Goal: Navigation & Orientation: Find specific page/section

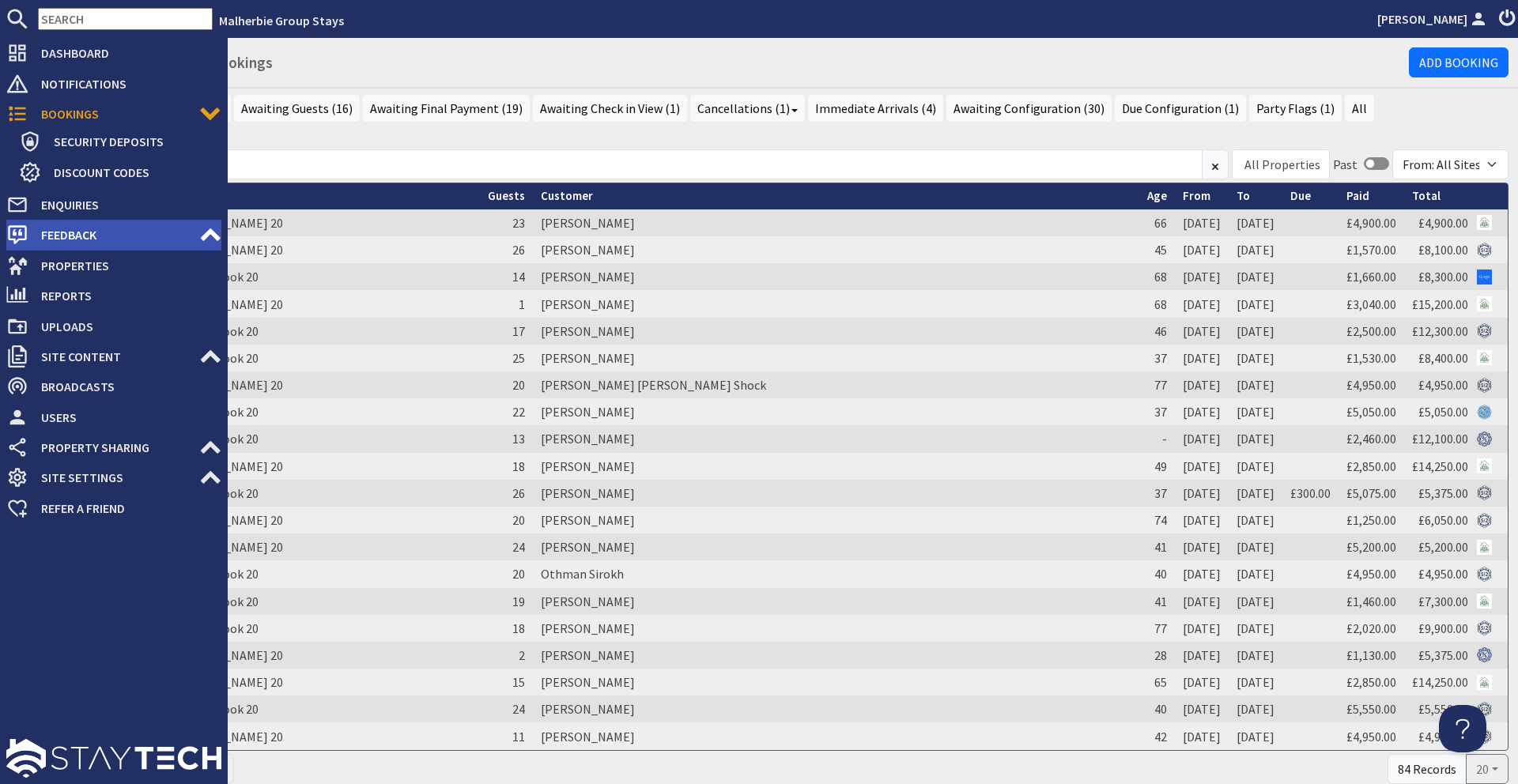
click at [211, 237] on icon at bounding box center [210, 234] width 22 height 22
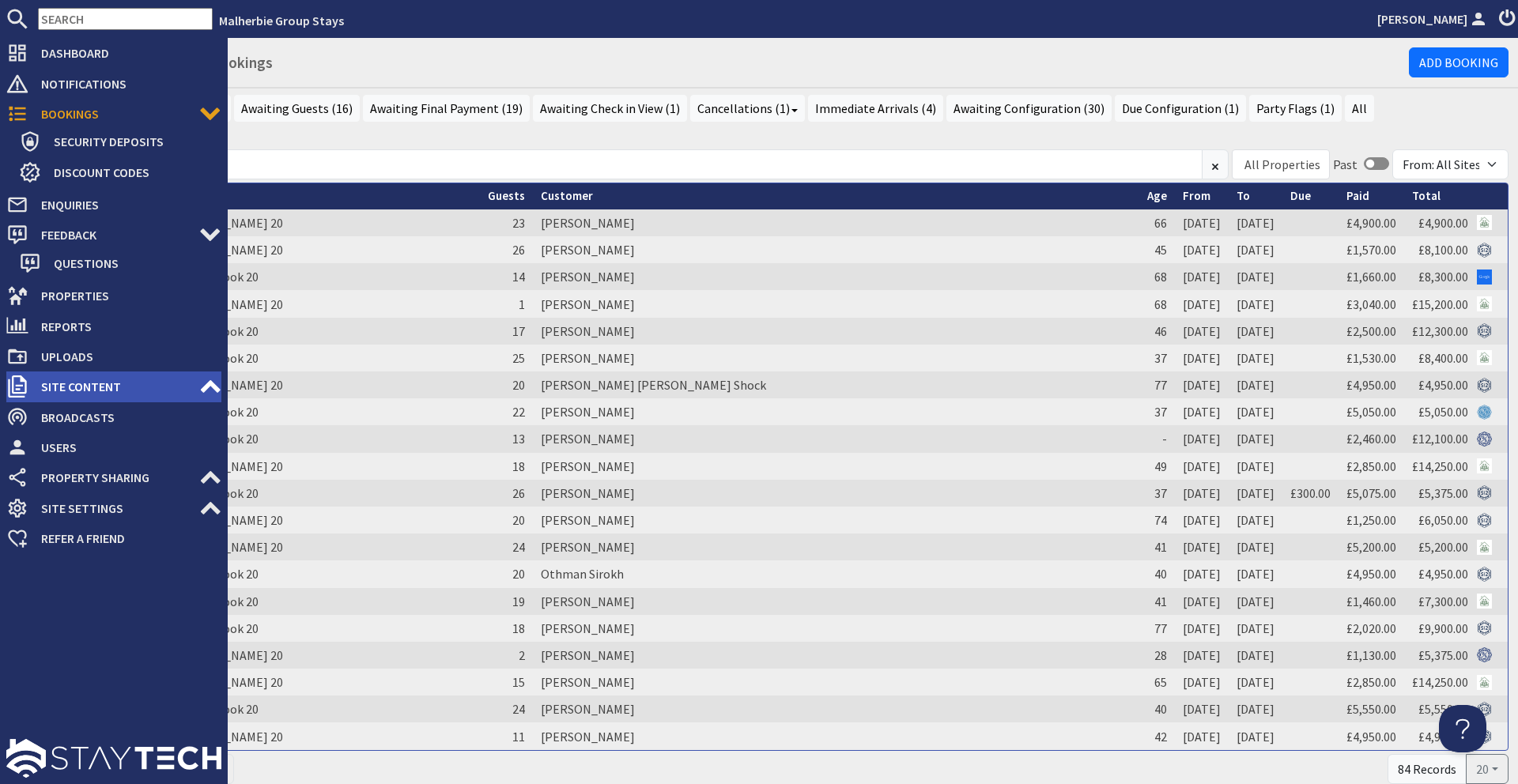
click at [202, 384] on icon at bounding box center [210, 386] width 22 height 22
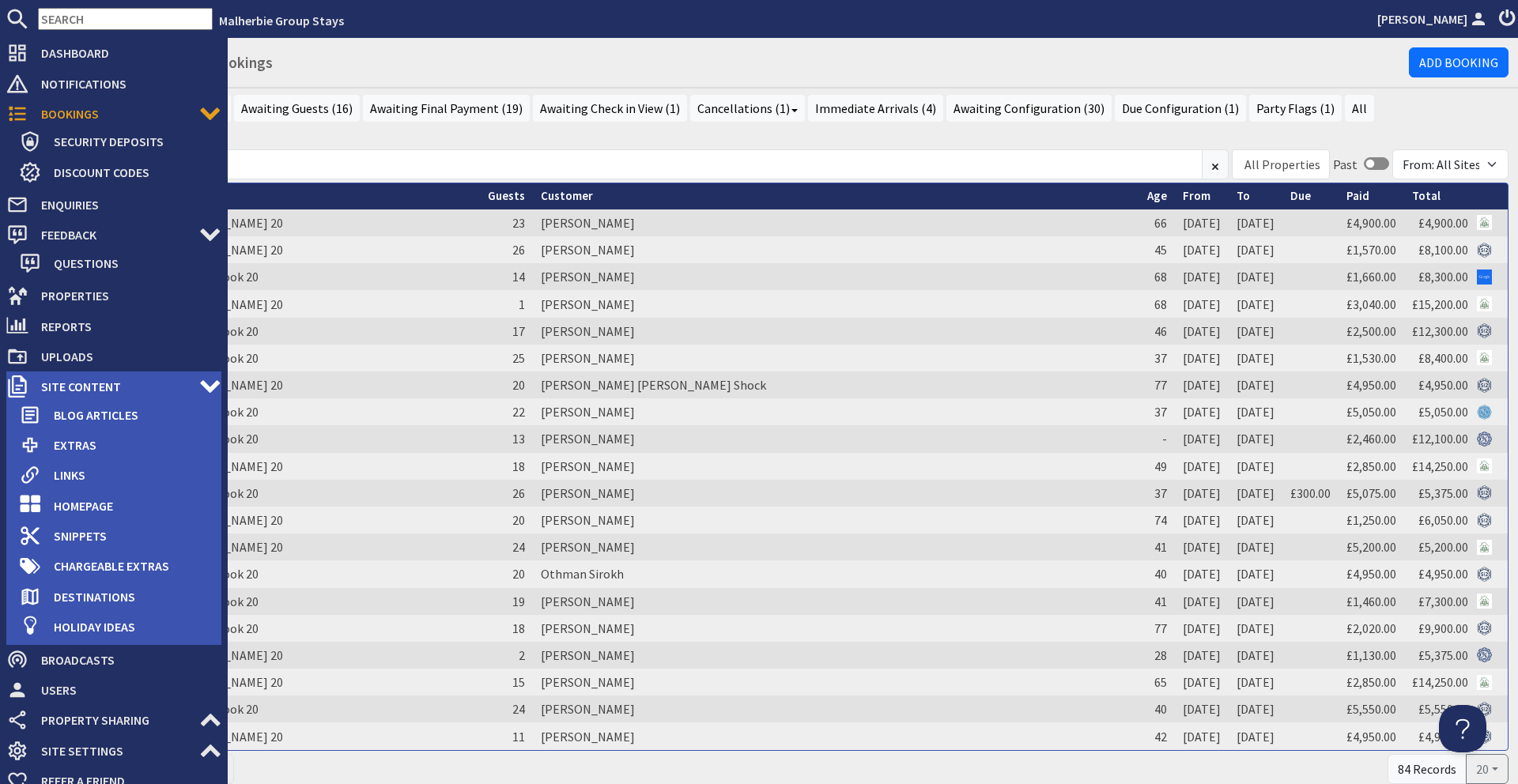
click at [205, 380] on icon at bounding box center [210, 386] width 22 height 22
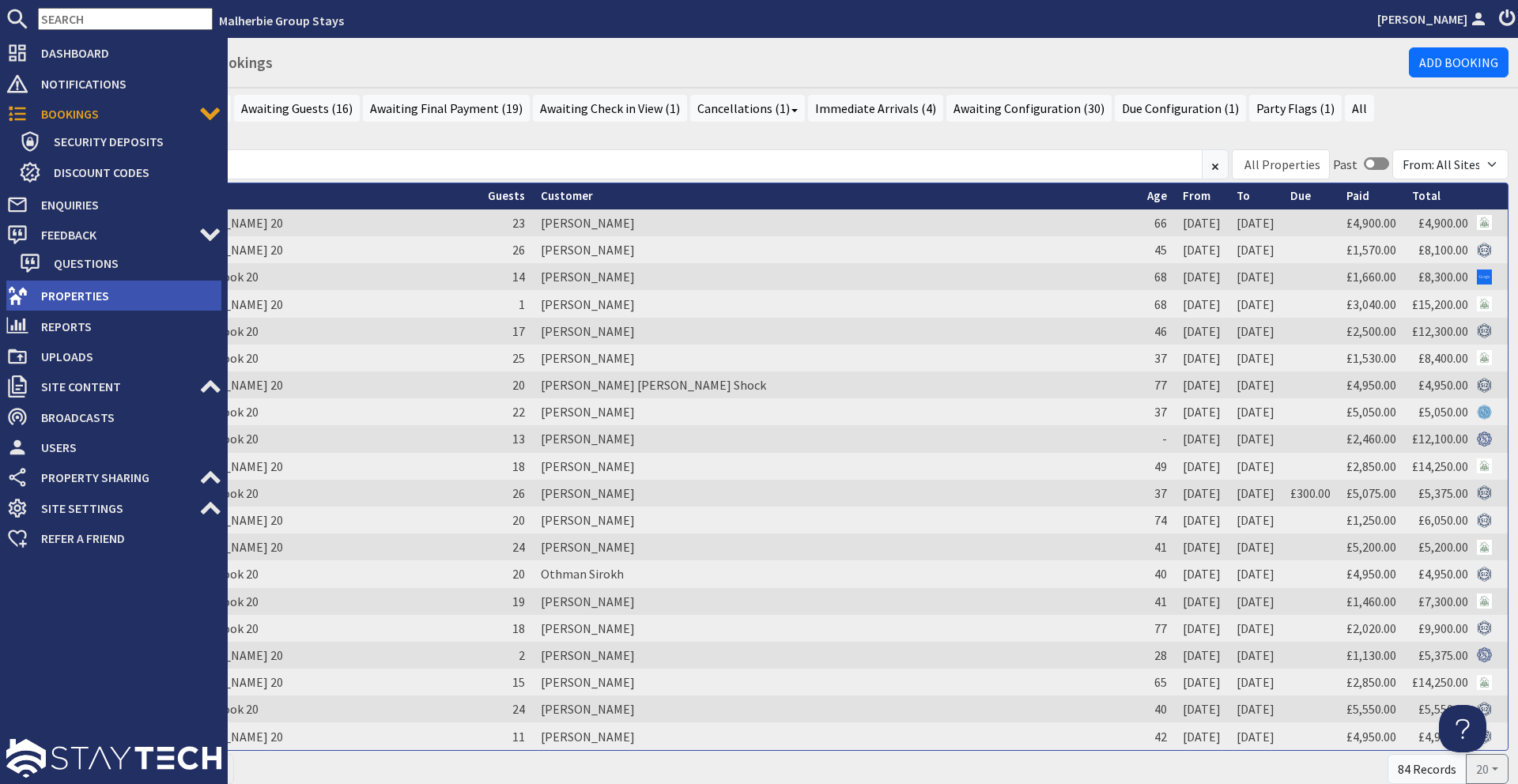
click at [187, 283] on span "Properties" at bounding box center [125, 295] width 193 height 25
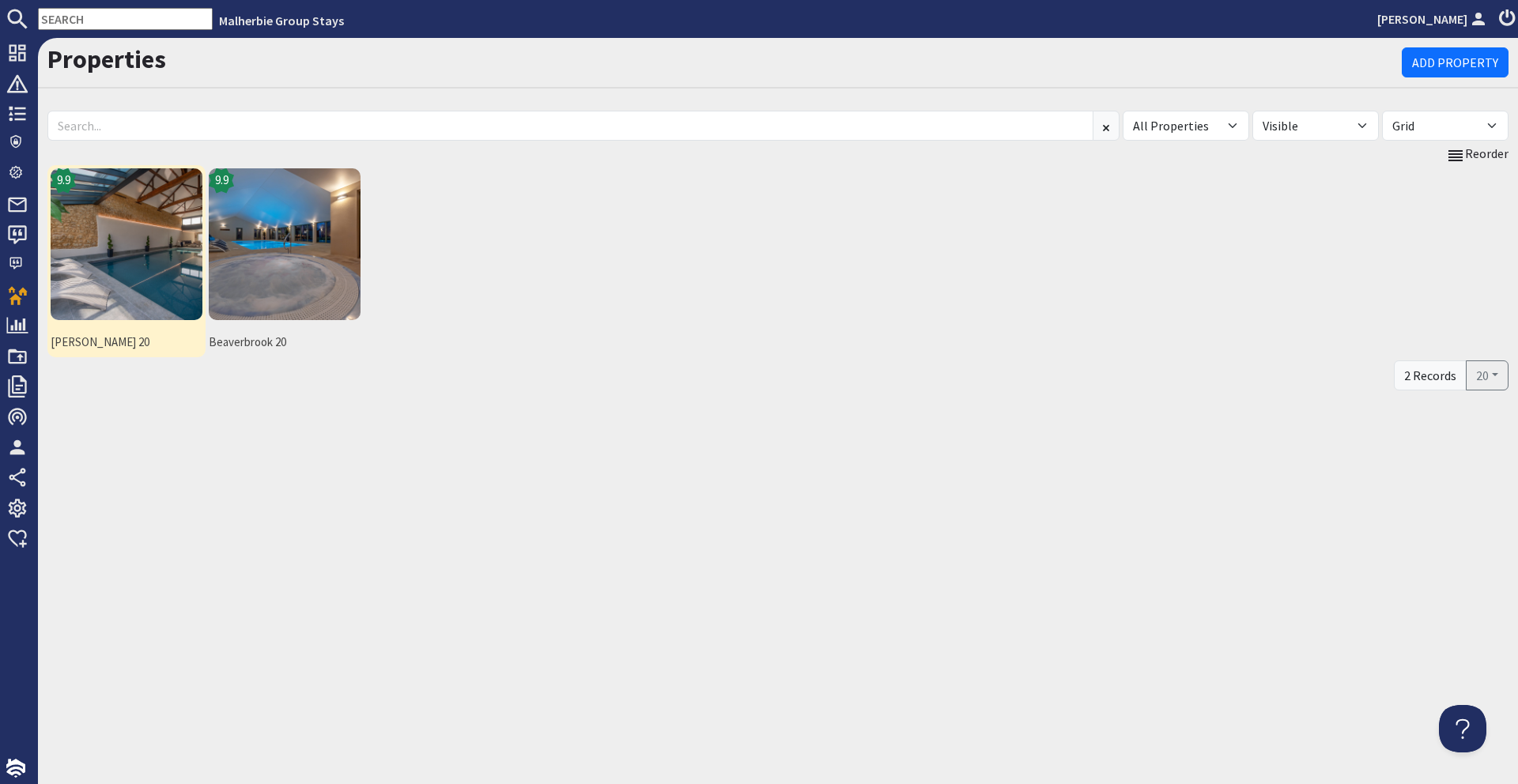
click at [114, 301] on img at bounding box center [127, 244] width 152 height 152
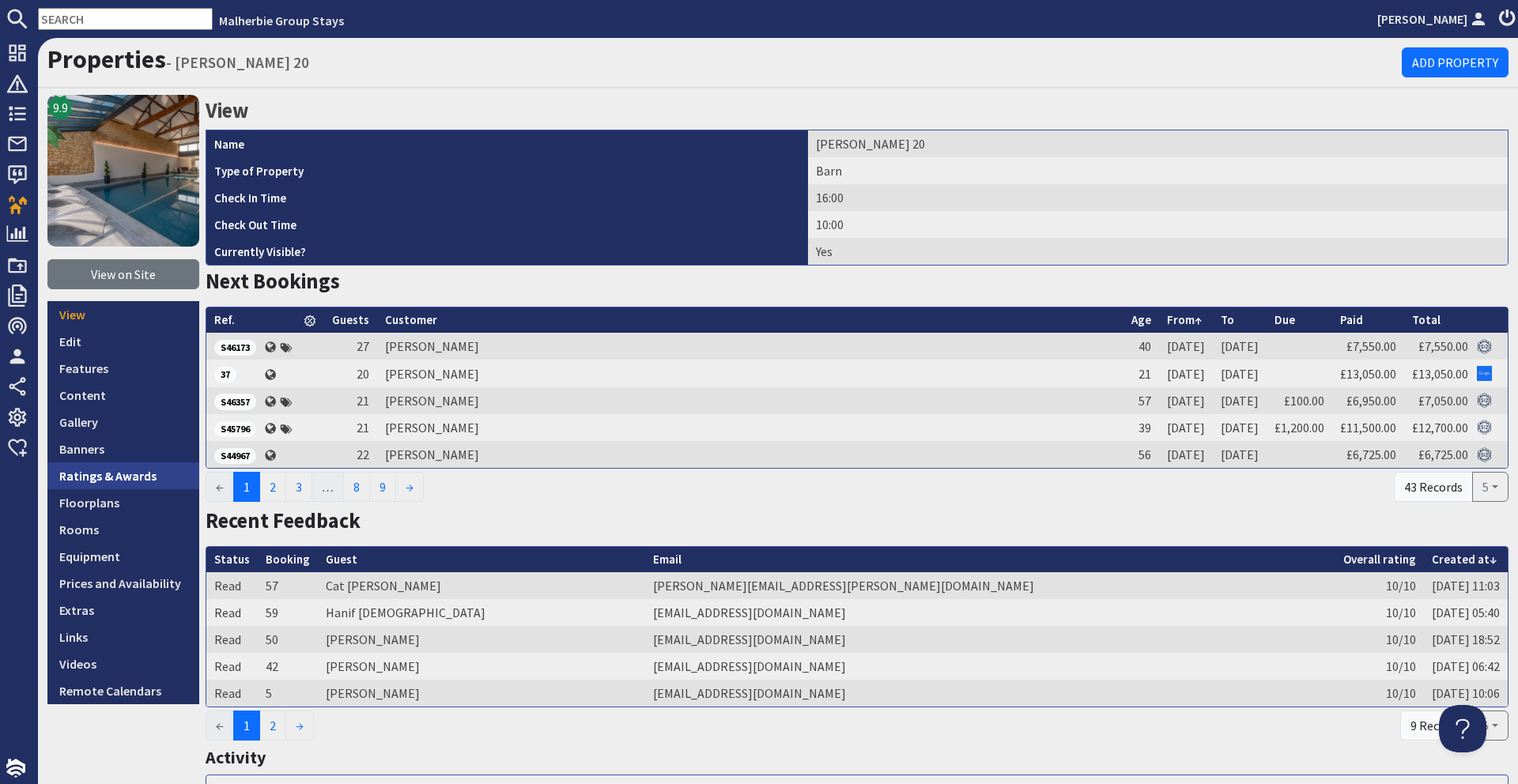
click at [140, 472] on link "Ratings & Awards" at bounding box center [123, 475] width 152 height 27
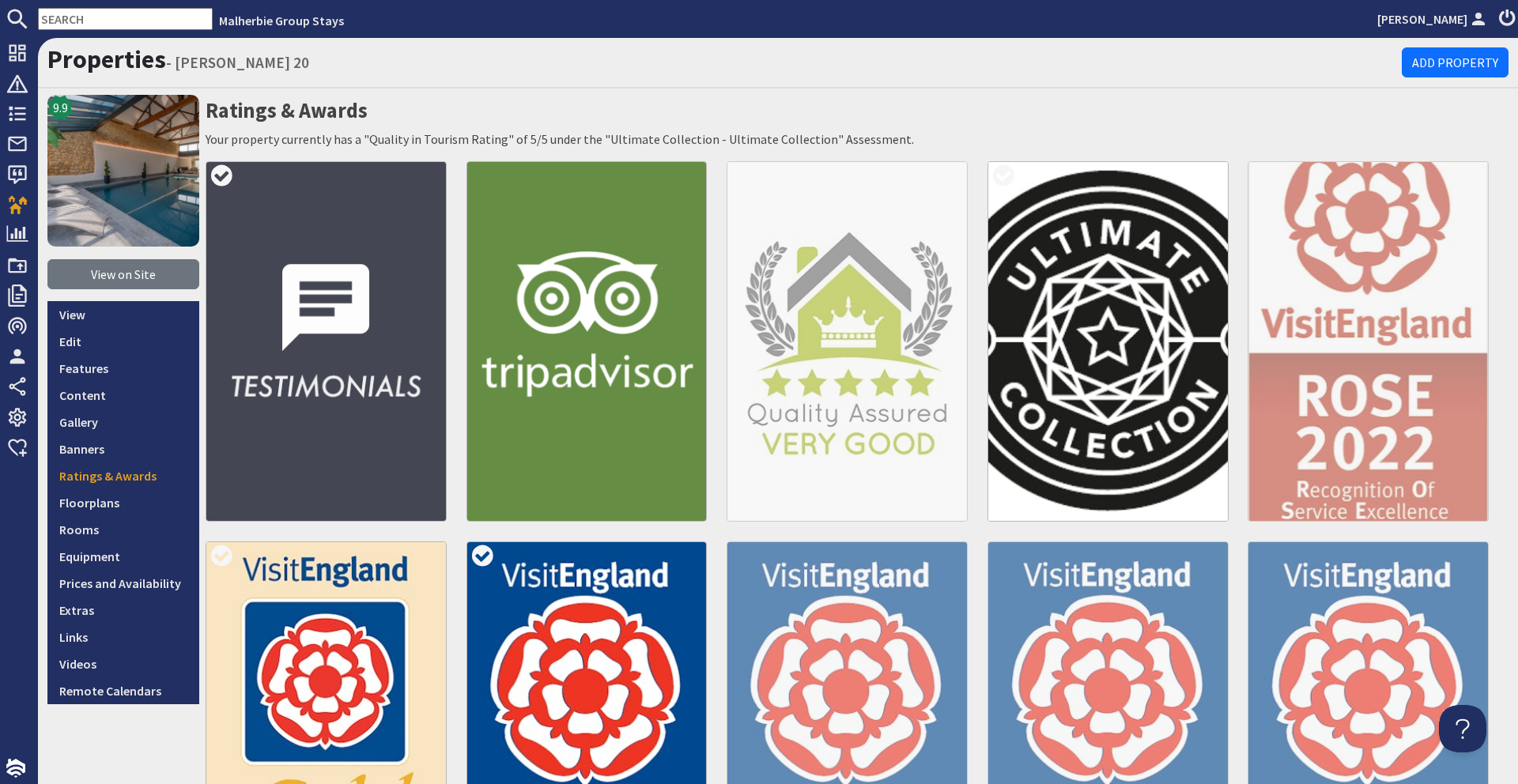
click at [345, 338] on img at bounding box center [326, 341] width 241 height 360
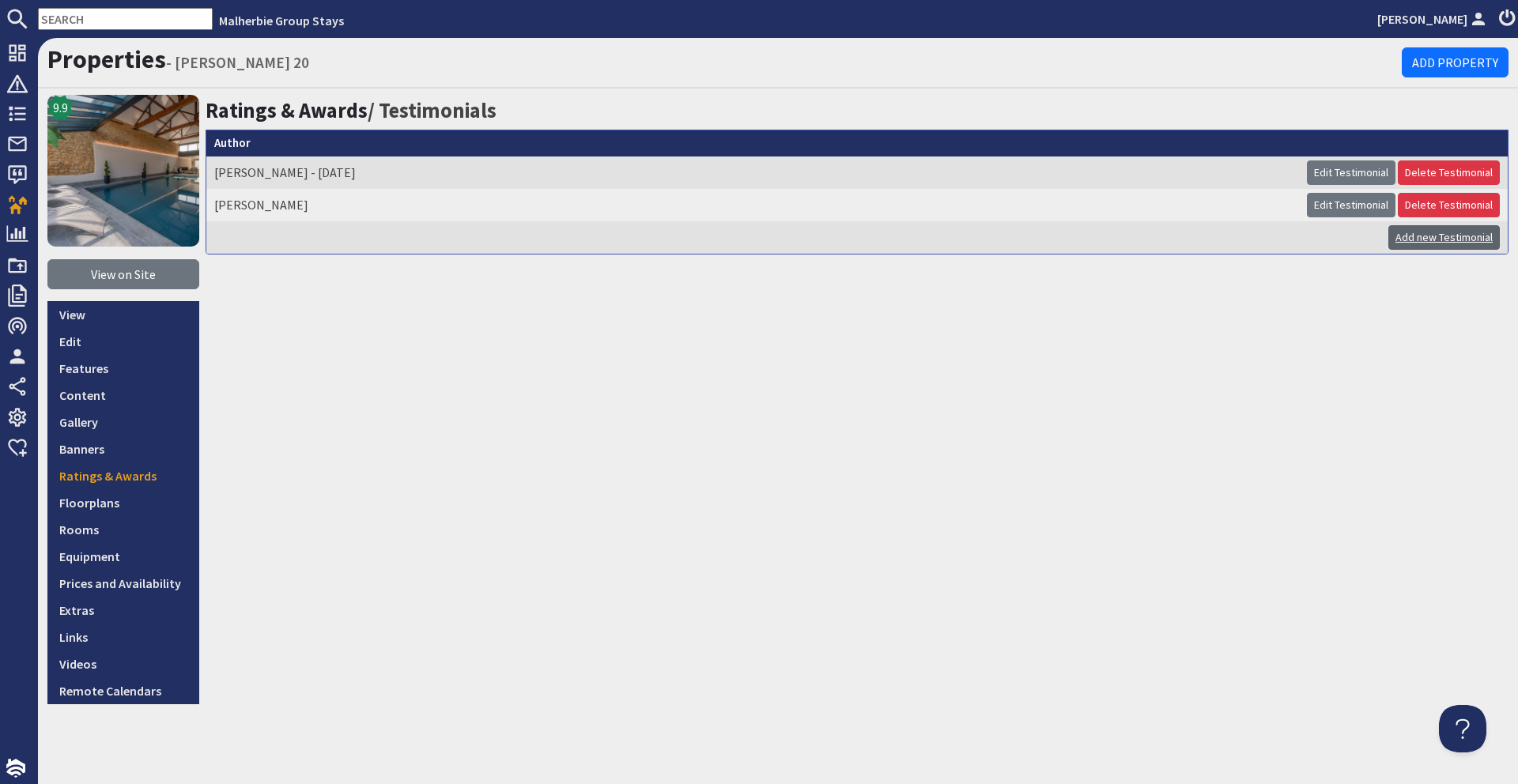
click at [1446, 238] on link "Add new Testimonial" at bounding box center [1444, 238] width 112 height 25
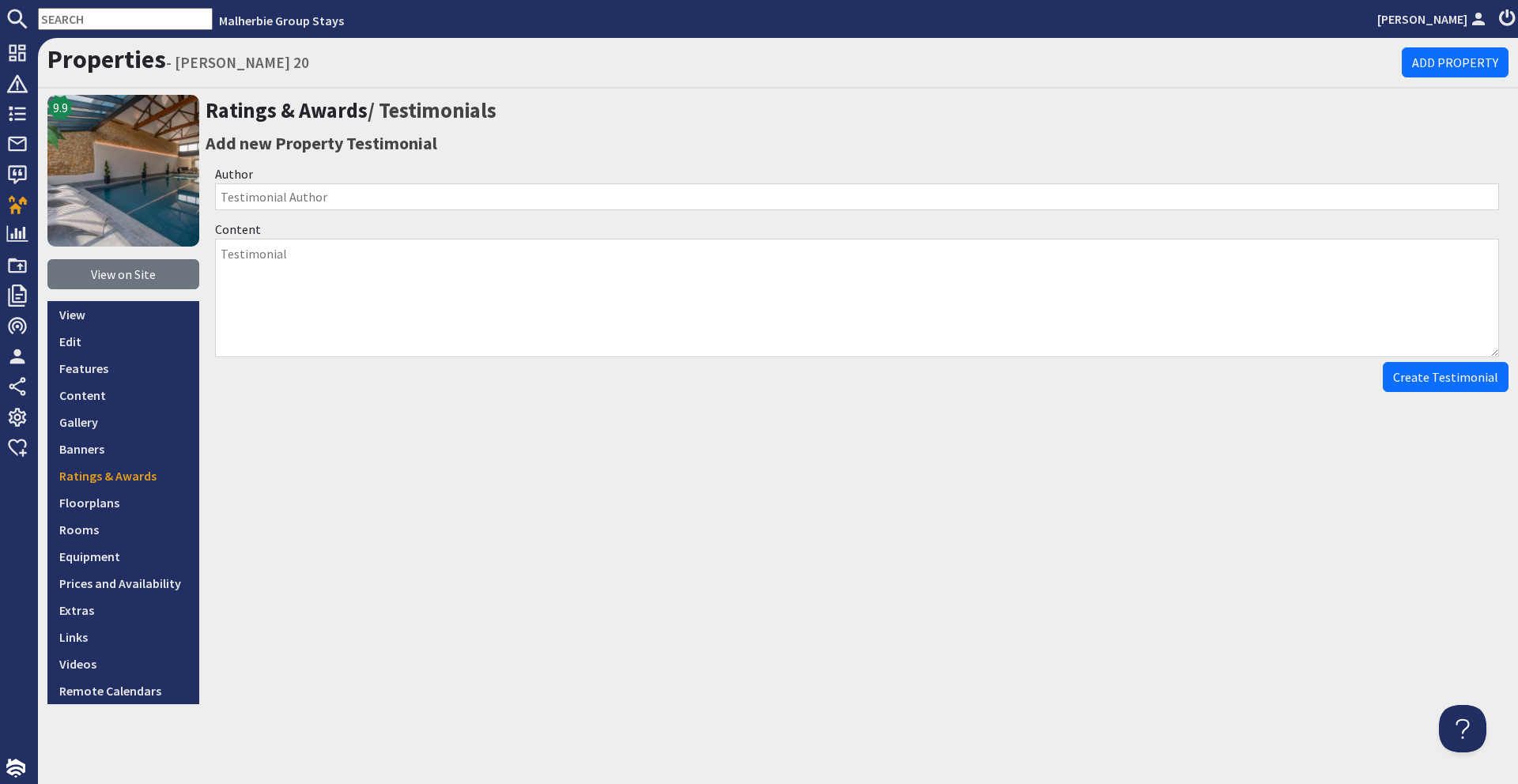
click at [394, 193] on input "Author" at bounding box center [856, 196] width 1284 height 27
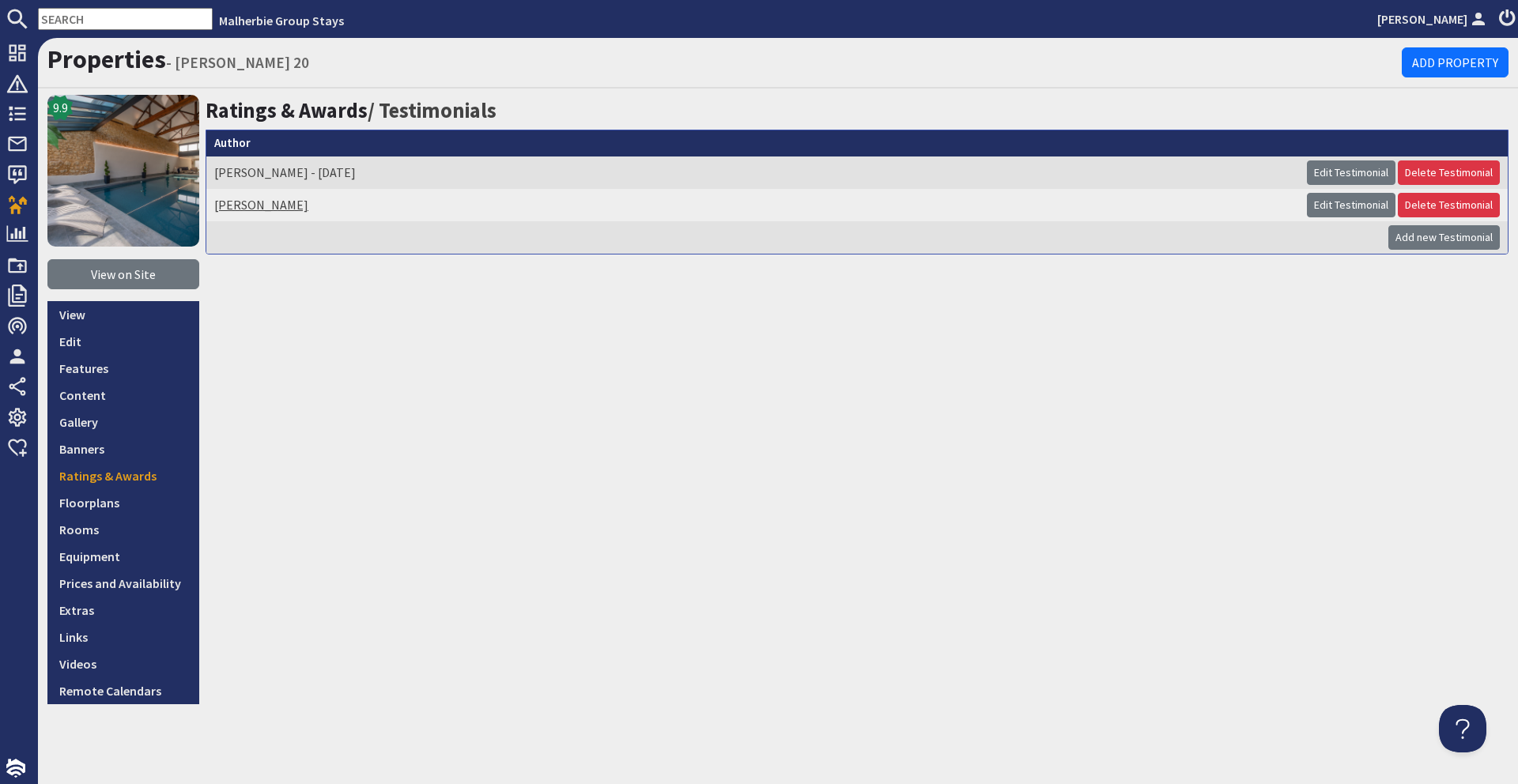
click at [256, 201] on link "[PERSON_NAME]" at bounding box center [261, 204] width 94 height 16
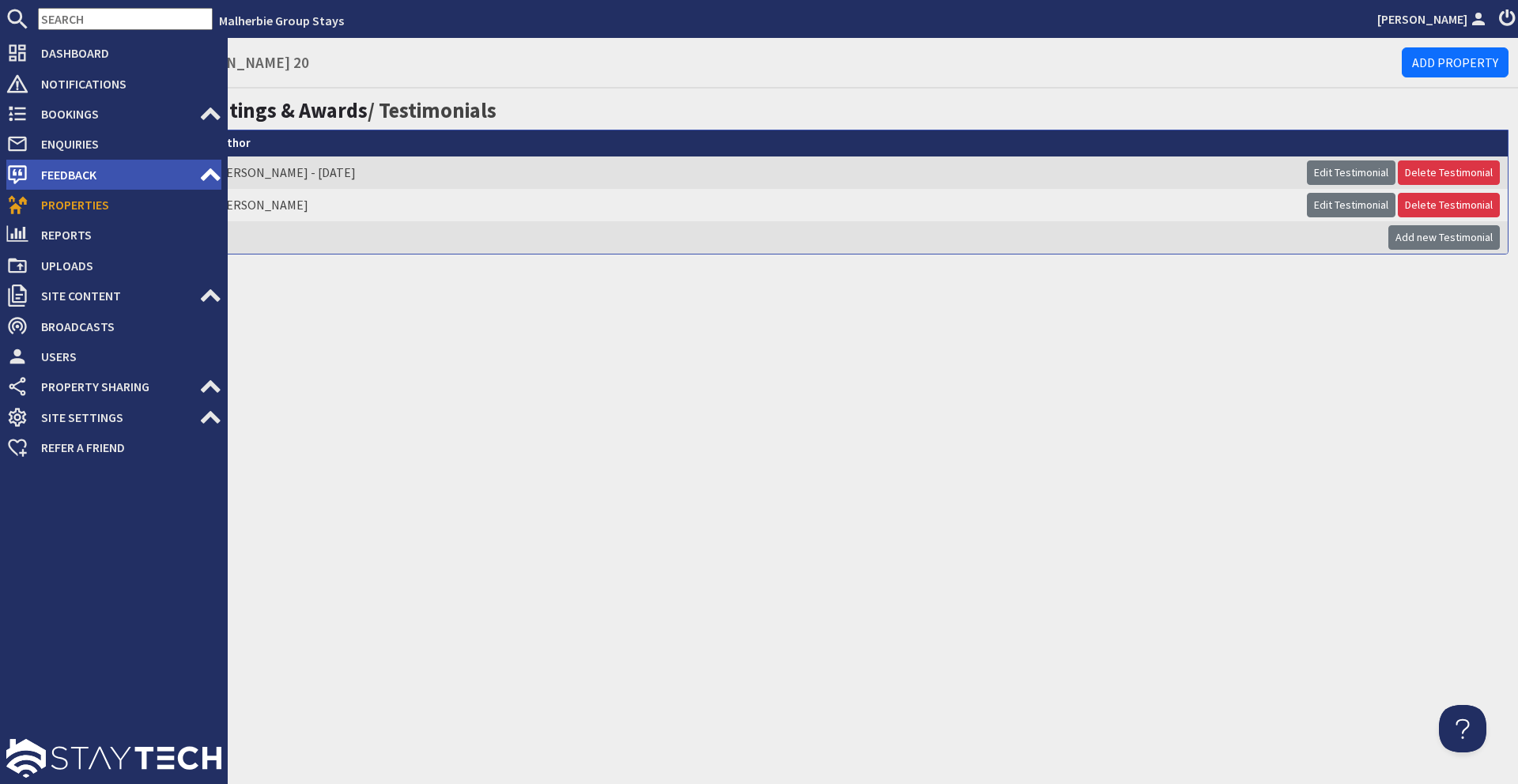
click at [66, 164] on span "Feedback" at bounding box center [114, 174] width 171 height 25
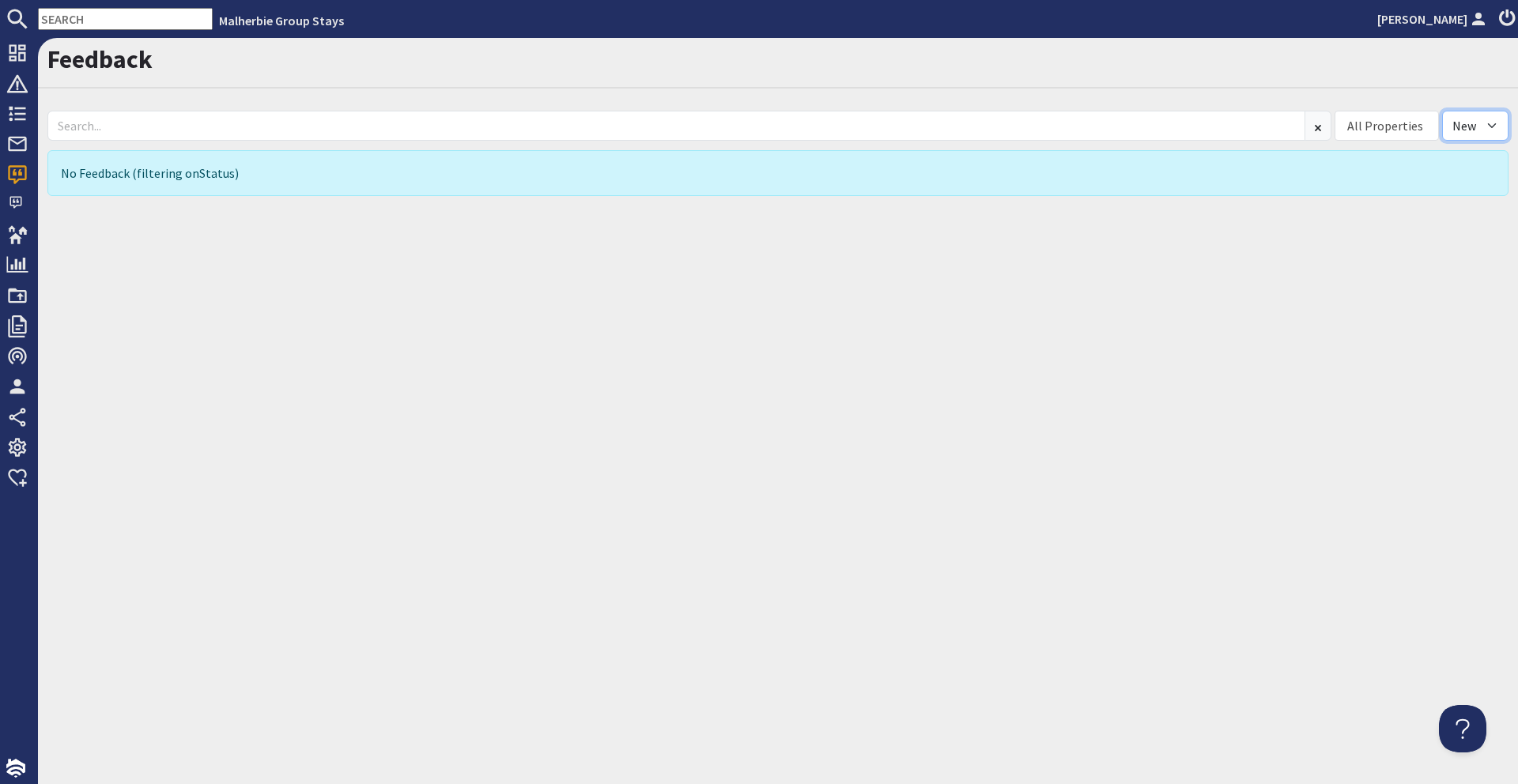
click at [1459, 122] on select "All New Read" at bounding box center [1474, 126] width 67 height 30
select select
click at [1442, 111] on select "All New Read" at bounding box center [1474, 126] width 67 height 30
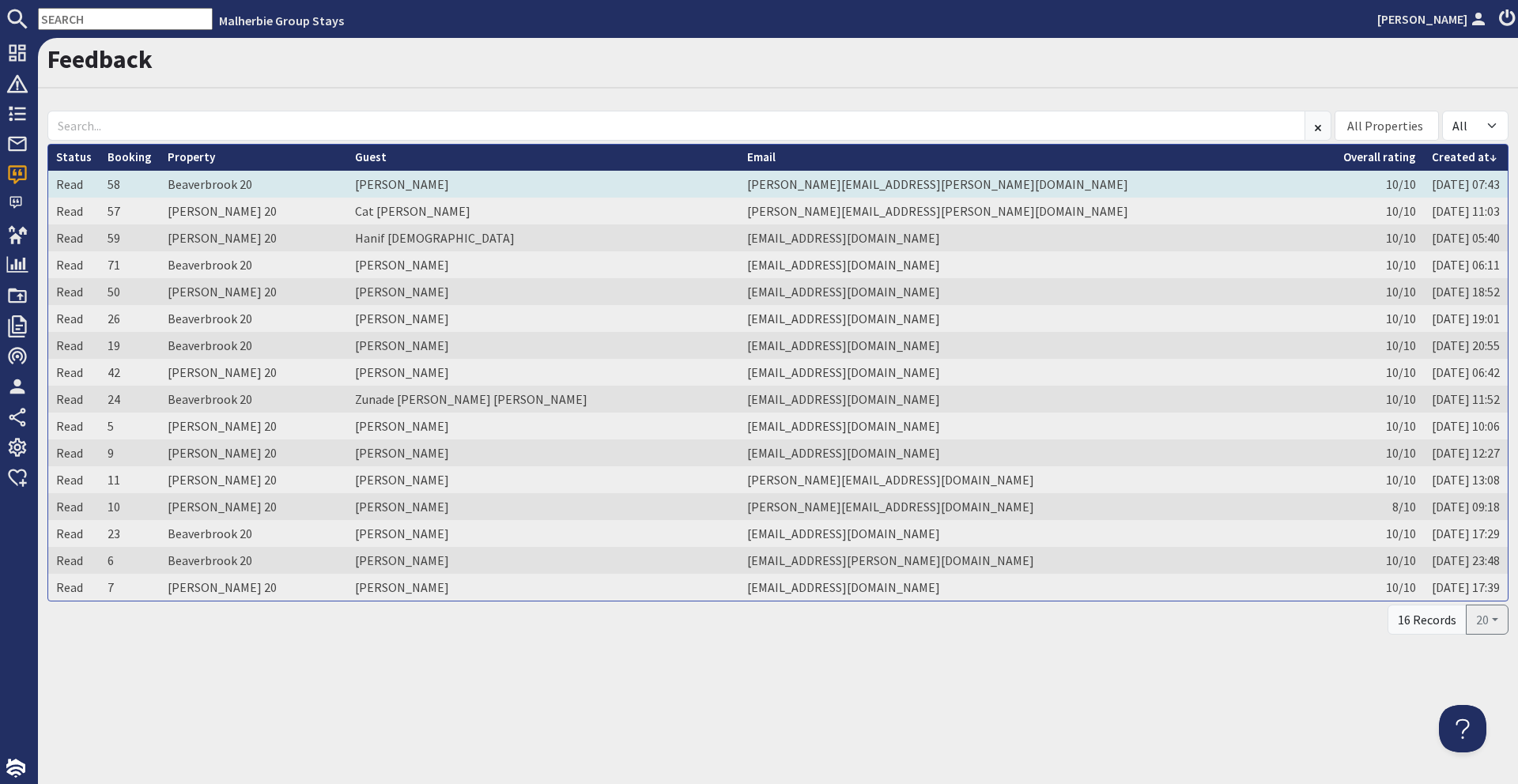
click at [972, 189] on td "[PERSON_NAME][EMAIL_ADDRESS][PERSON_NAME][DOMAIN_NAME]" at bounding box center [1037, 184] width 596 height 27
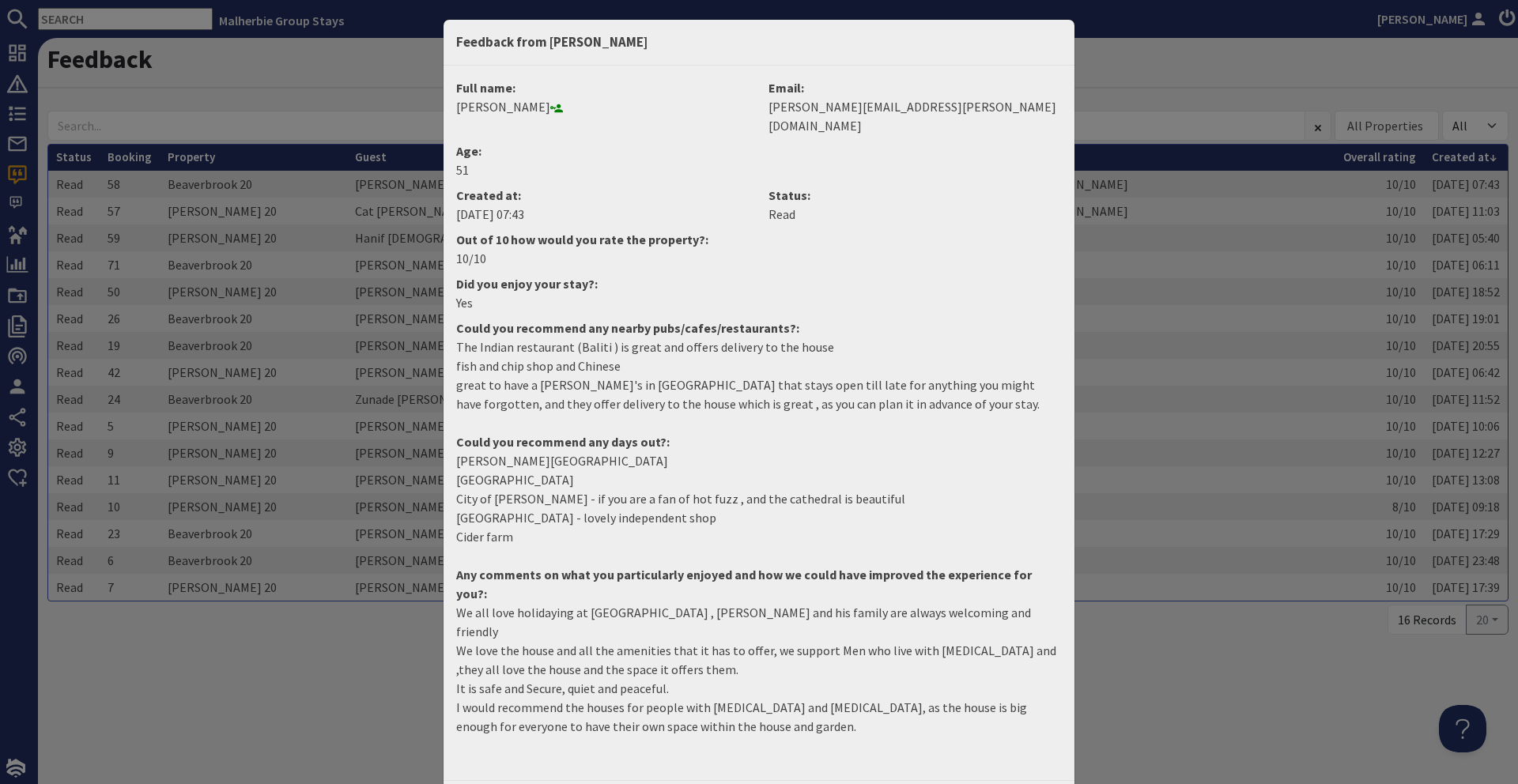
drag, startPoint x: 1037, startPoint y: 749, endPoint x: 1181, endPoint y: 570, distance: 229.7
click at [1180, 570] on div "Feedback from [PERSON_NAME] Full name: [PERSON_NAME] Email: [PERSON_NAME][EMAIL…" at bounding box center [759, 392] width 1518 height 784
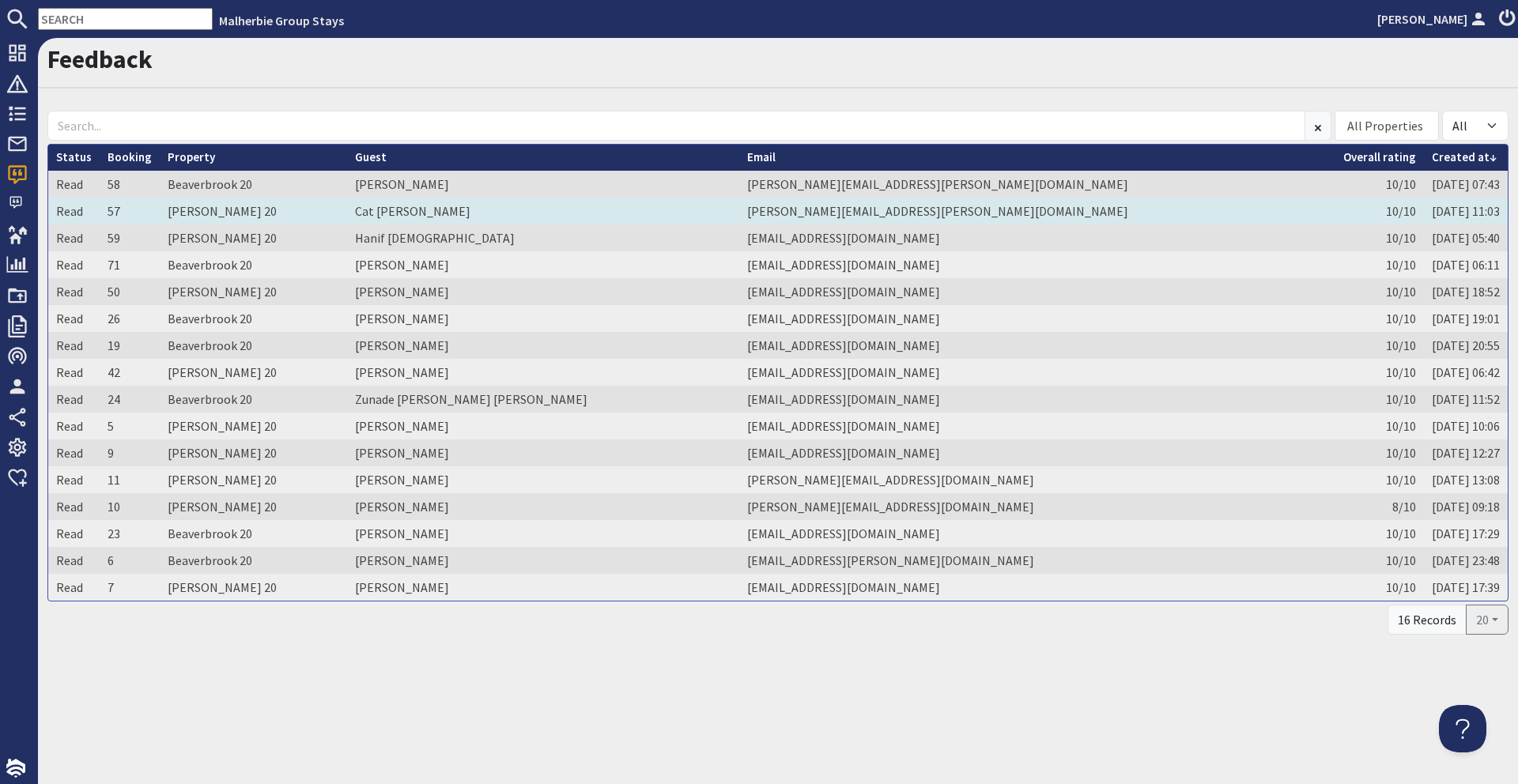
click at [503, 213] on td "Cat [PERSON_NAME]" at bounding box center [543, 210] width 392 height 27
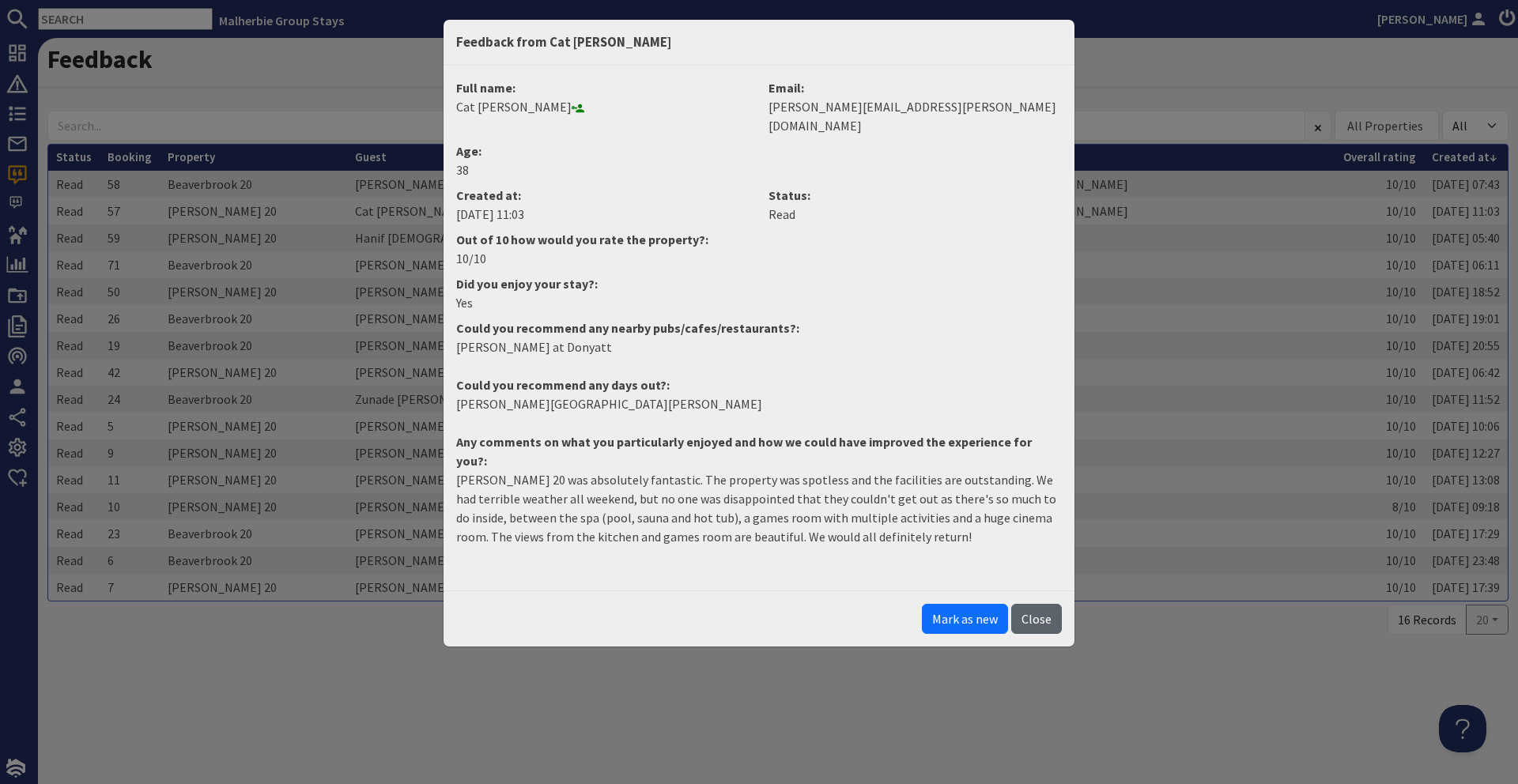
click at [1049, 603] on button "Close" at bounding box center [1036, 618] width 51 height 30
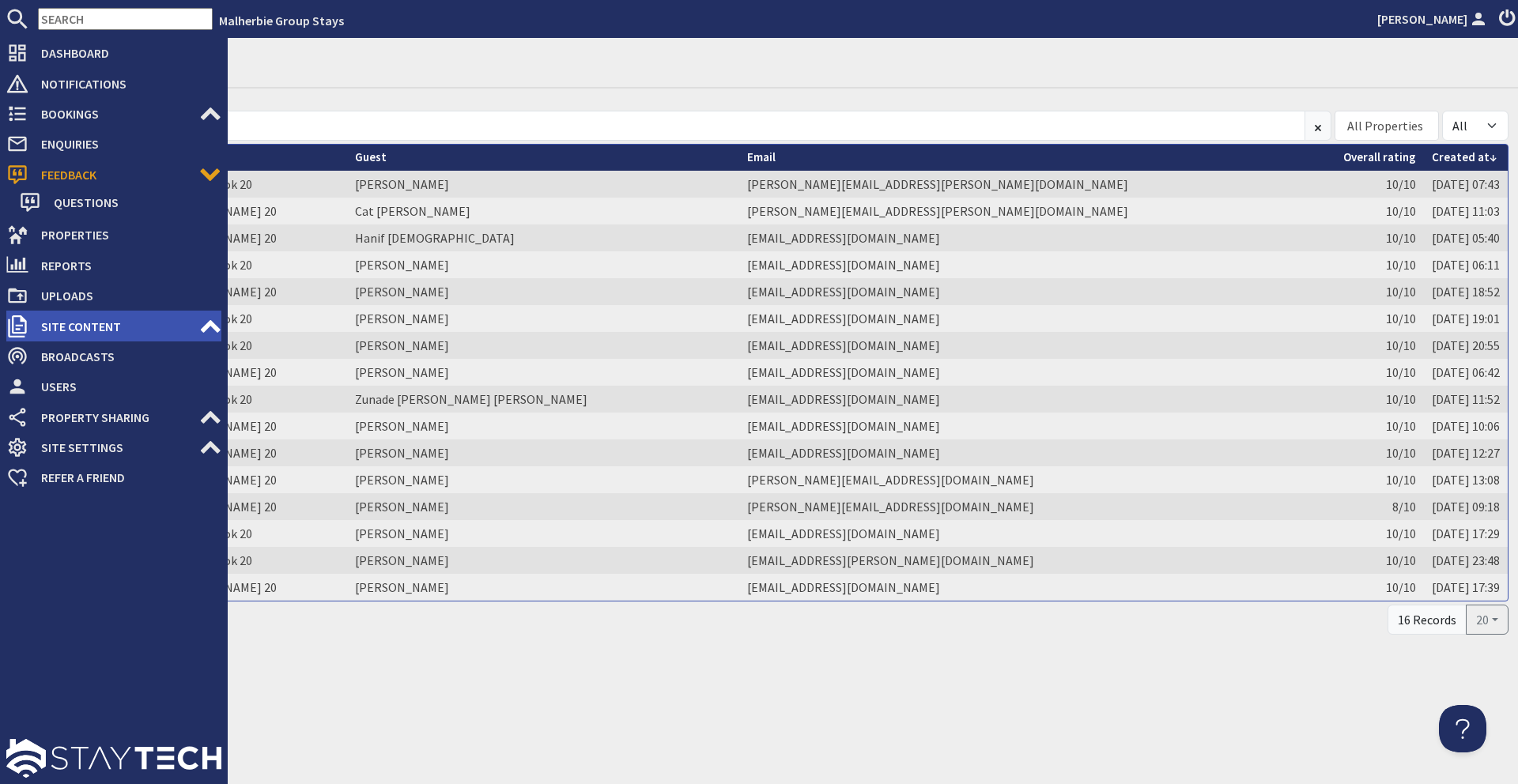
click at [53, 323] on span "Site Content" at bounding box center [114, 326] width 171 height 25
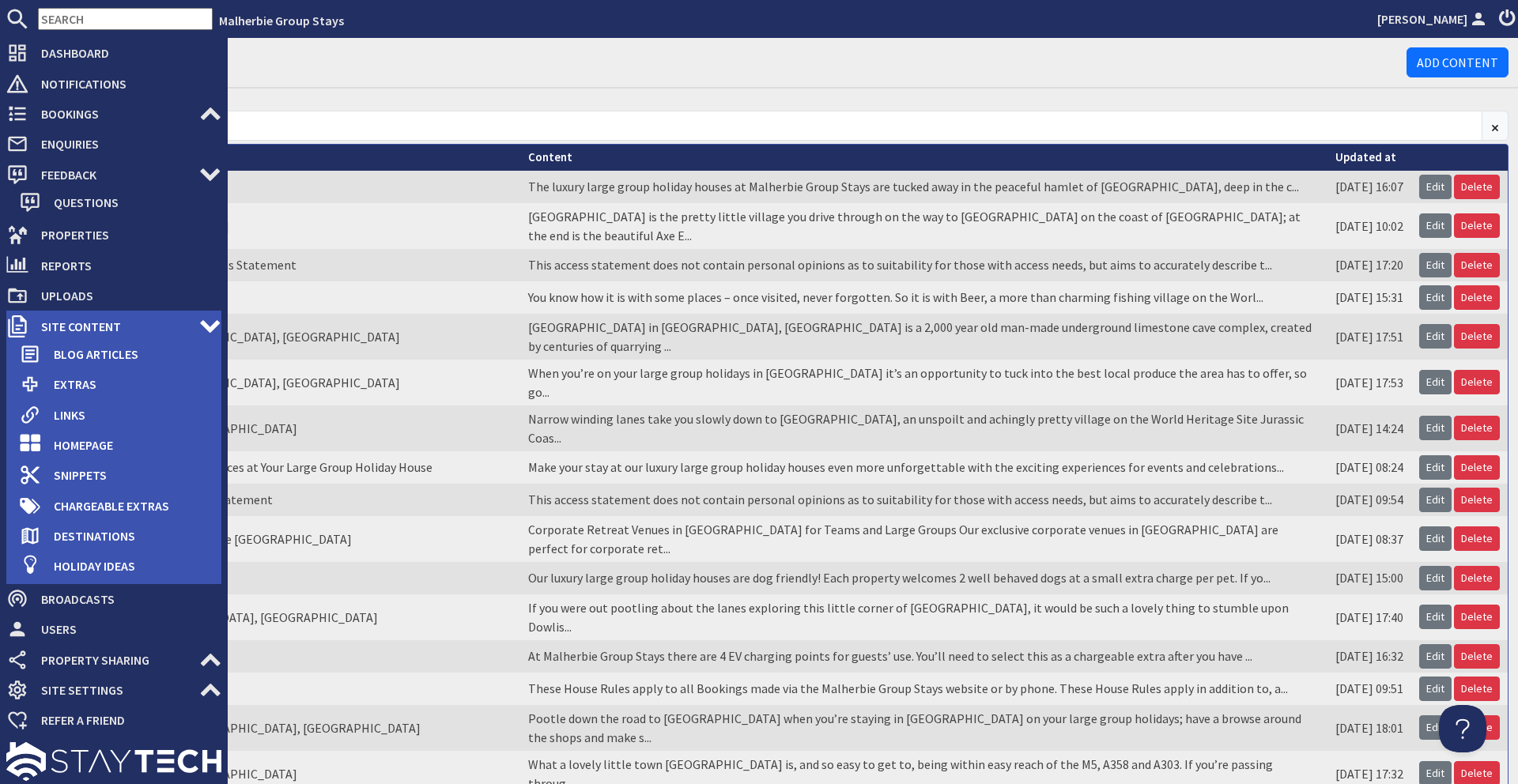
click at [82, 330] on span "Site Content" at bounding box center [114, 326] width 171 height 25
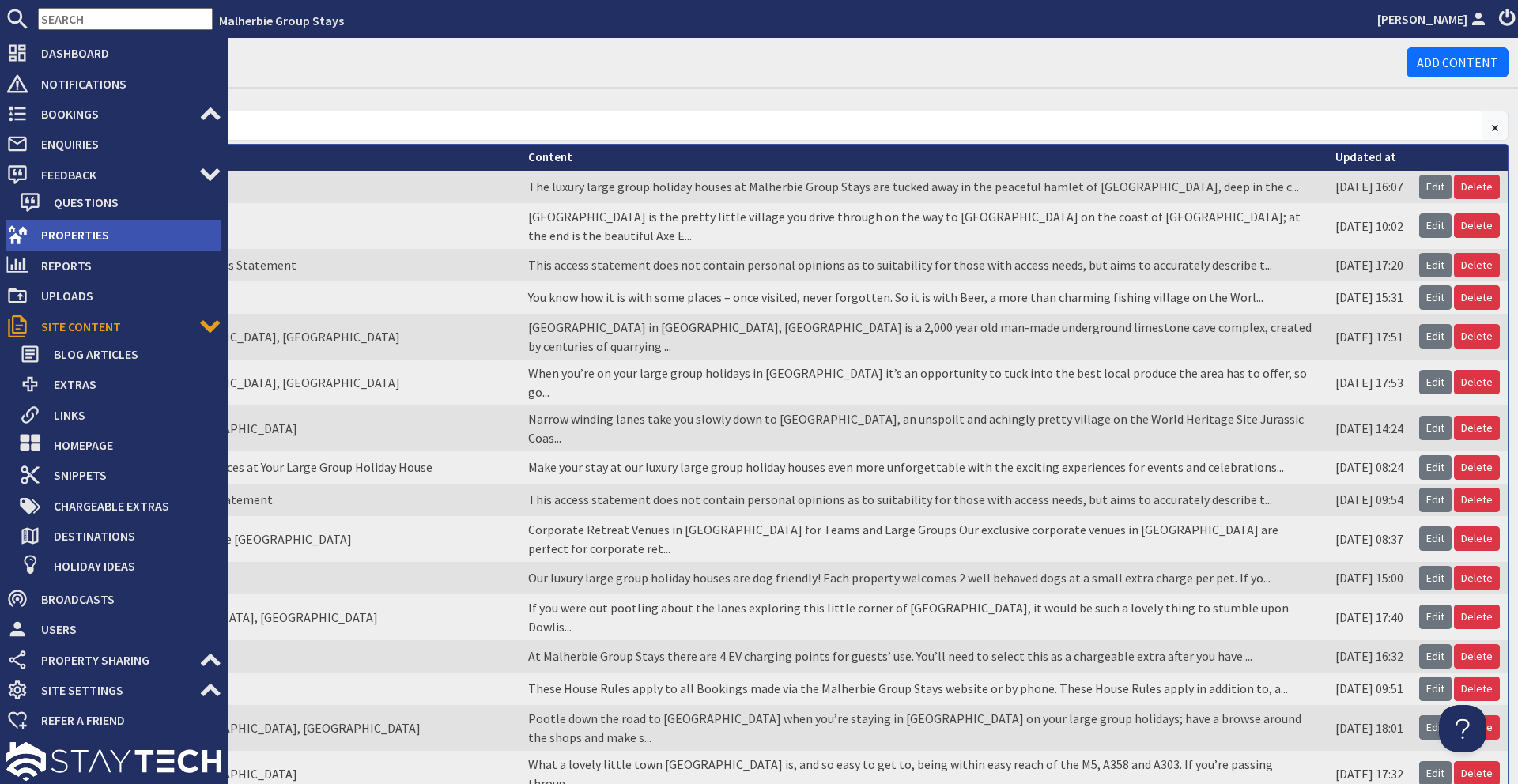
click at [194, 228] on span "Properties" at bounding box center [125, 234] width 193 height 25
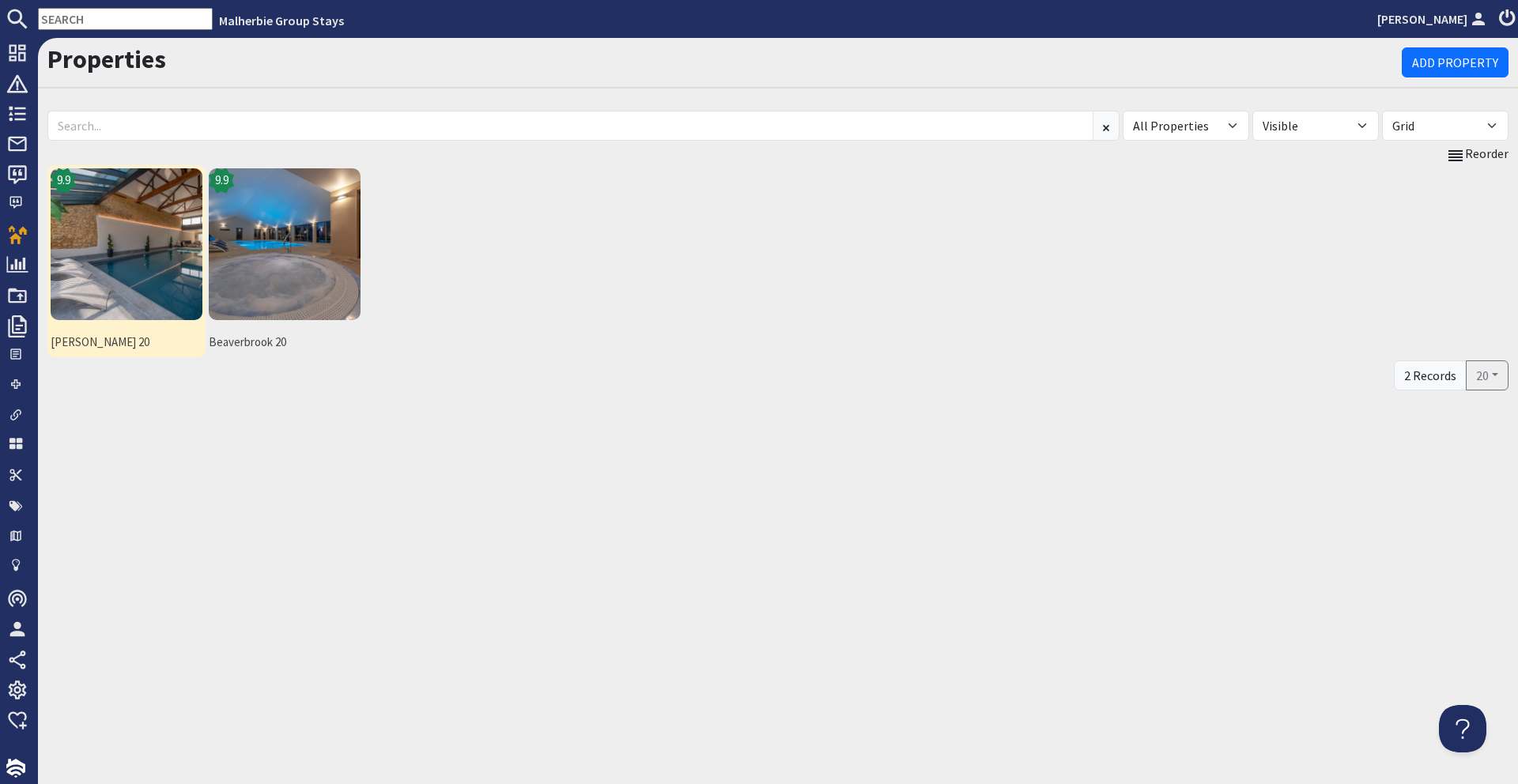
click at [112, 253] on img at bounding box center [127, 244] width 152 height 152
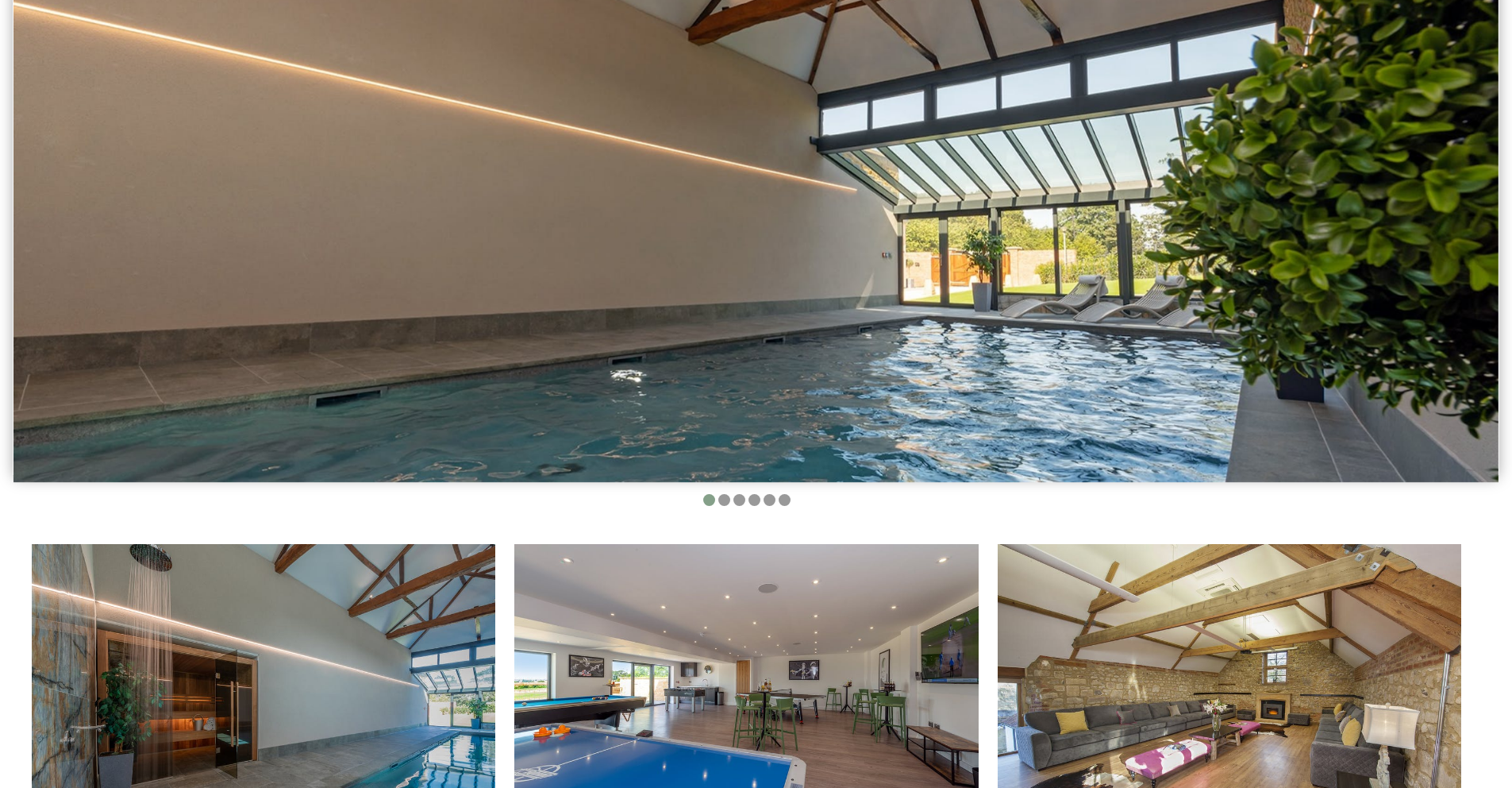
scroll to position [646, 0]
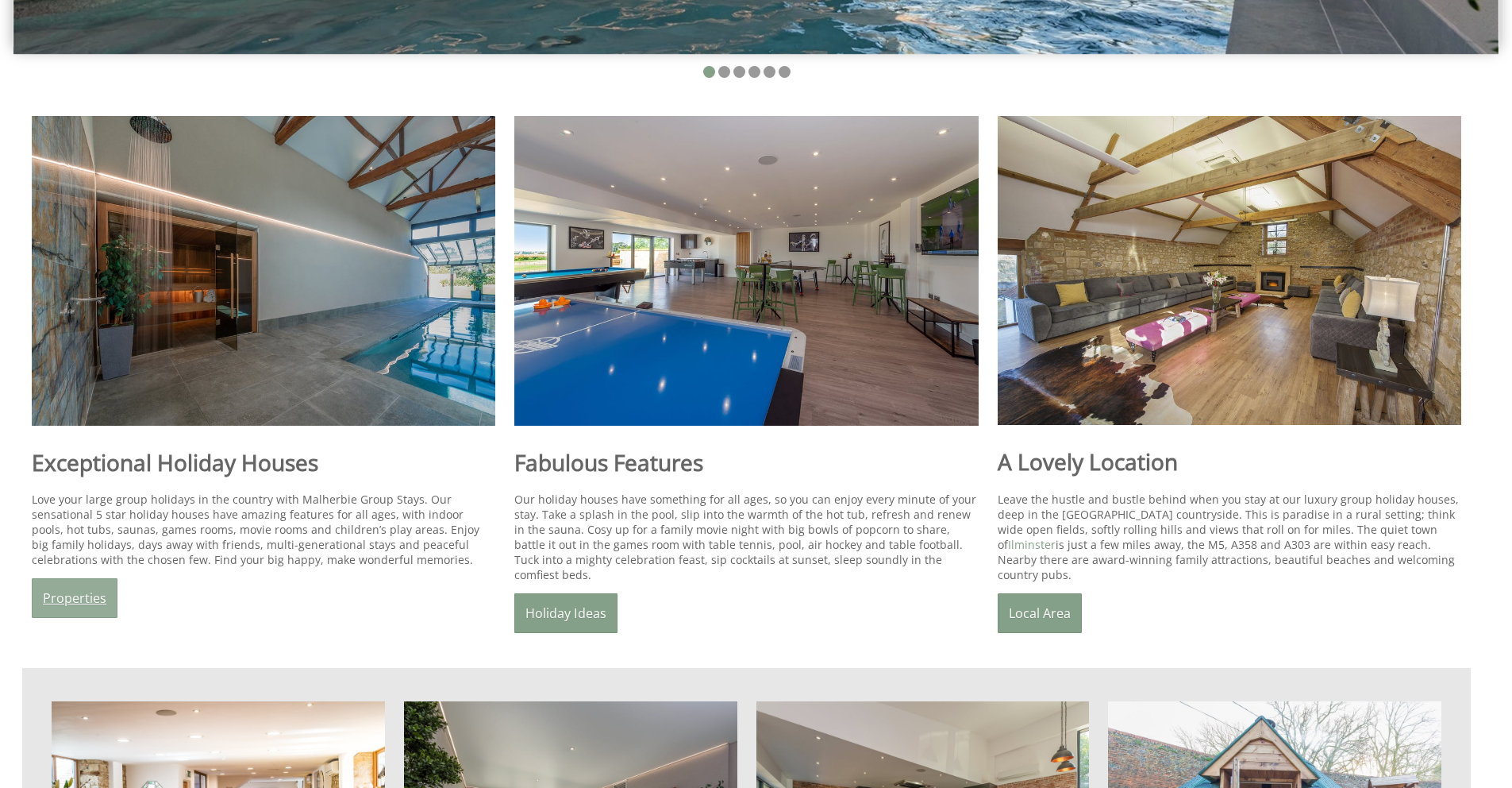
click at [45, 605] on link "Properties" at bounding box center [74, 598] width 86 height 40
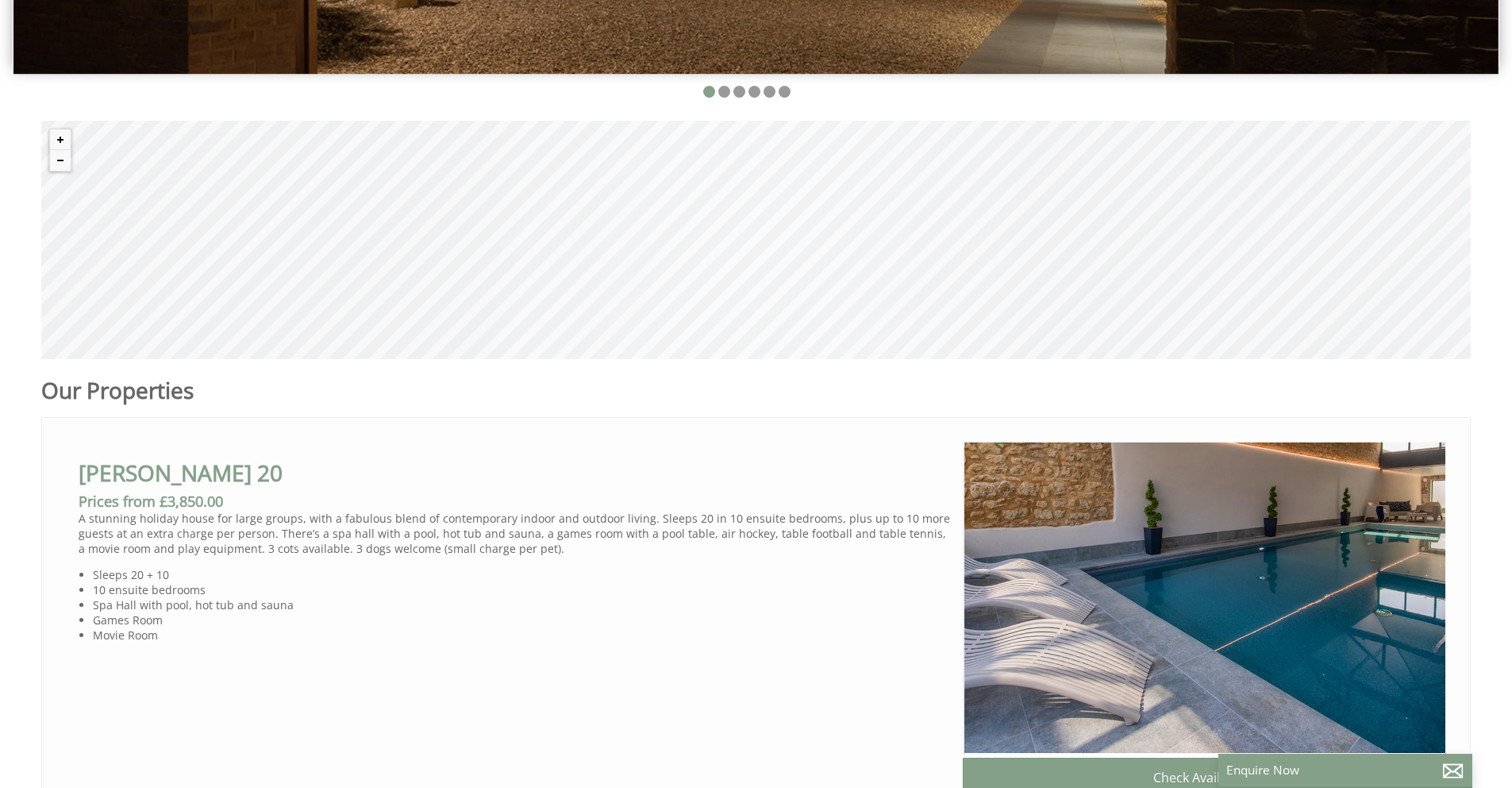
scroll to position [630, 0]
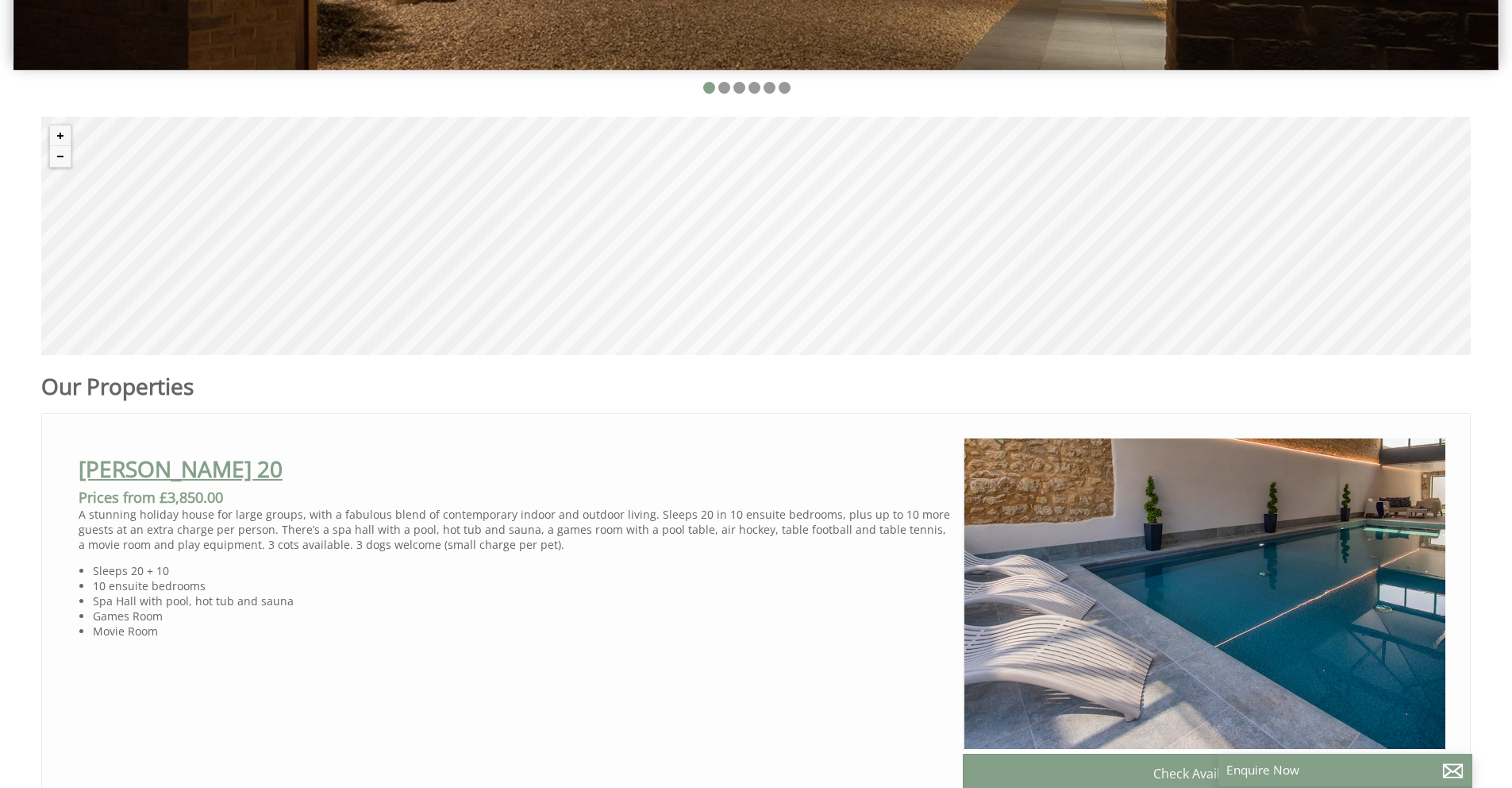
click at [138, 468] on link "[PERSON_NAME] 20" at bounding box center [180, 468] width 204 height 31
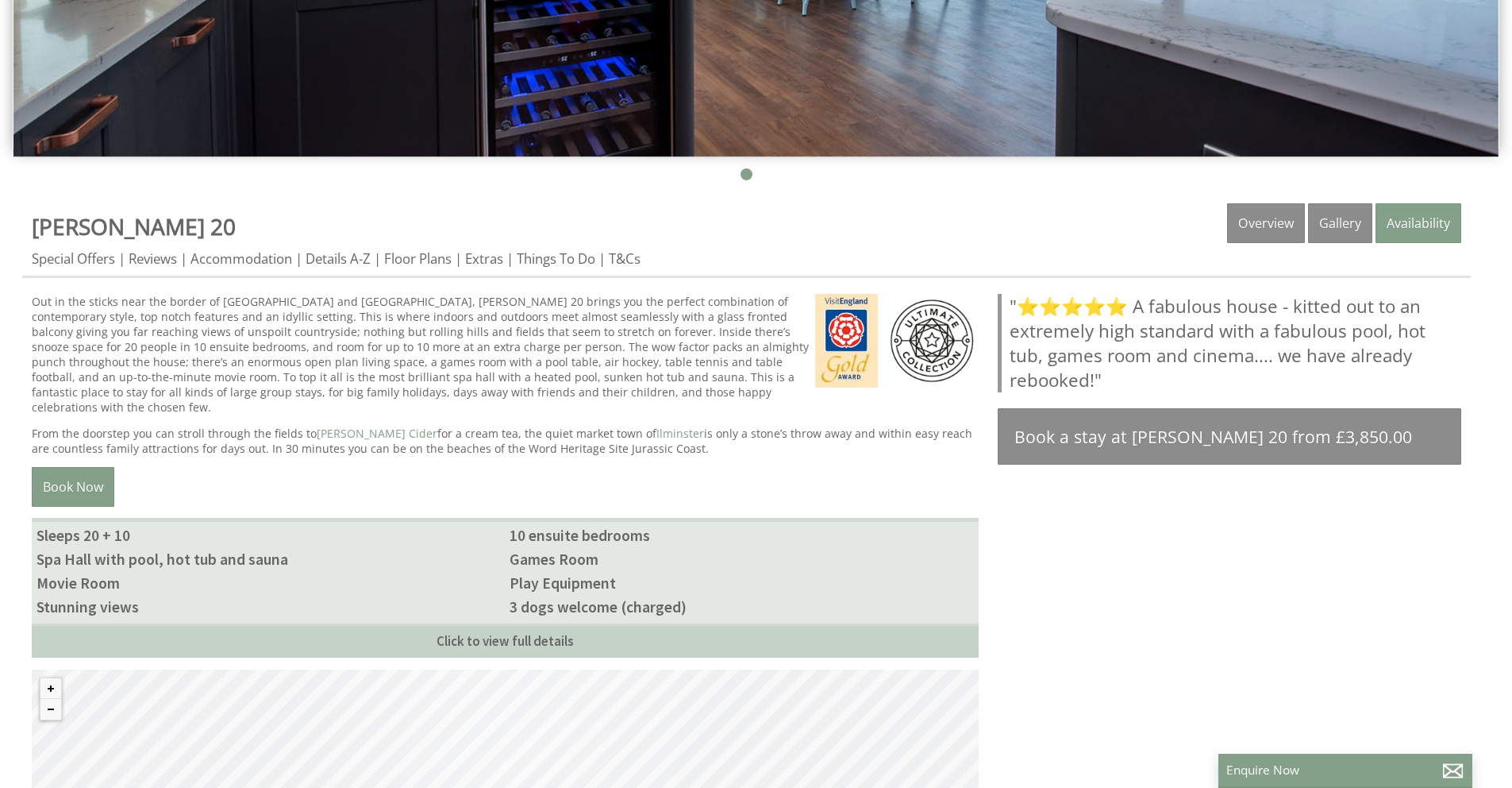
scroll to position [547, 0]
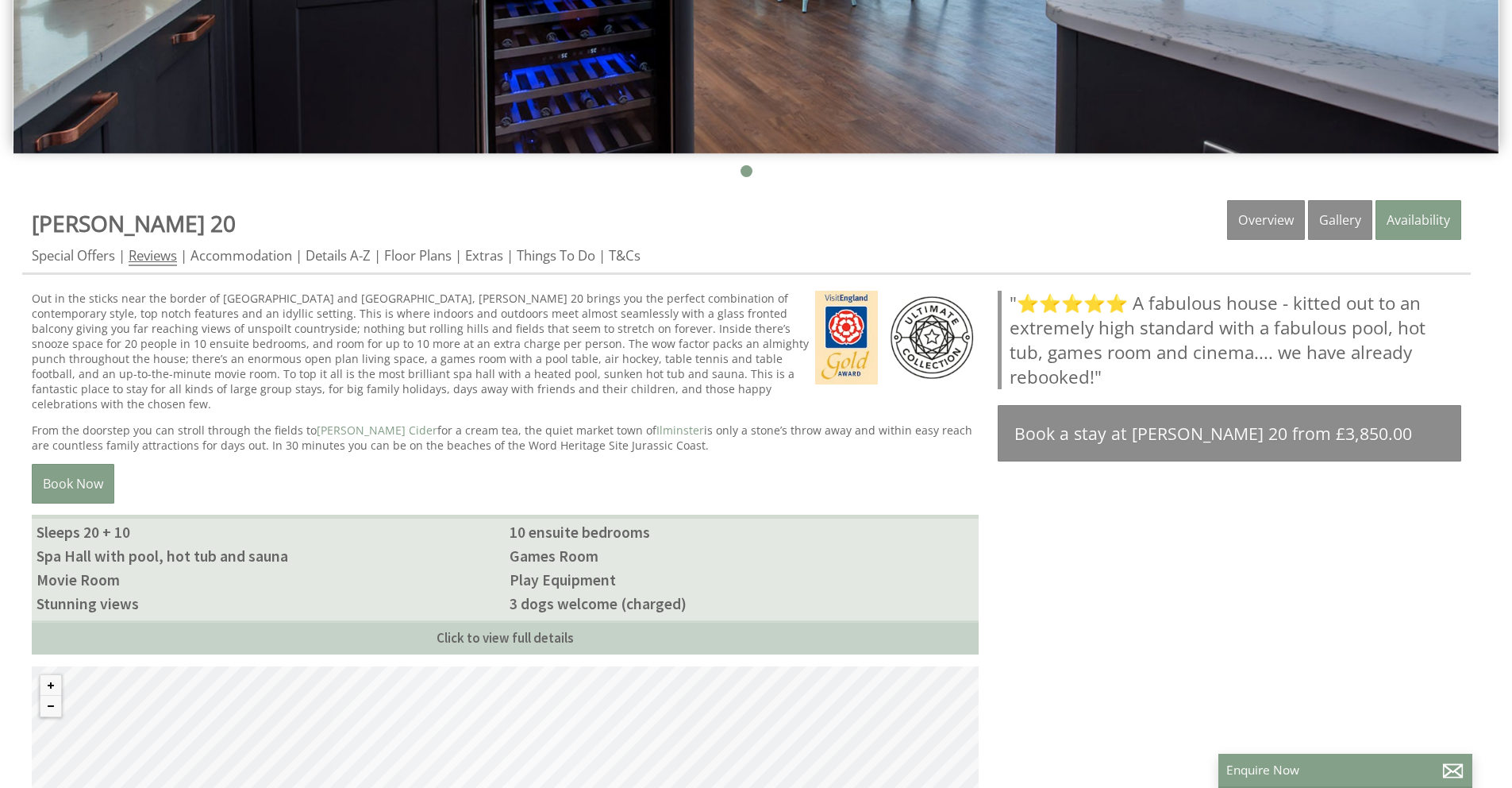
click at [180, 258] on li "Reviews" at bounding box center [158, 255] width 59 height 18
click at [160, 254] on link "Reviews" at bounding box center [153, 256] width 49 height 20
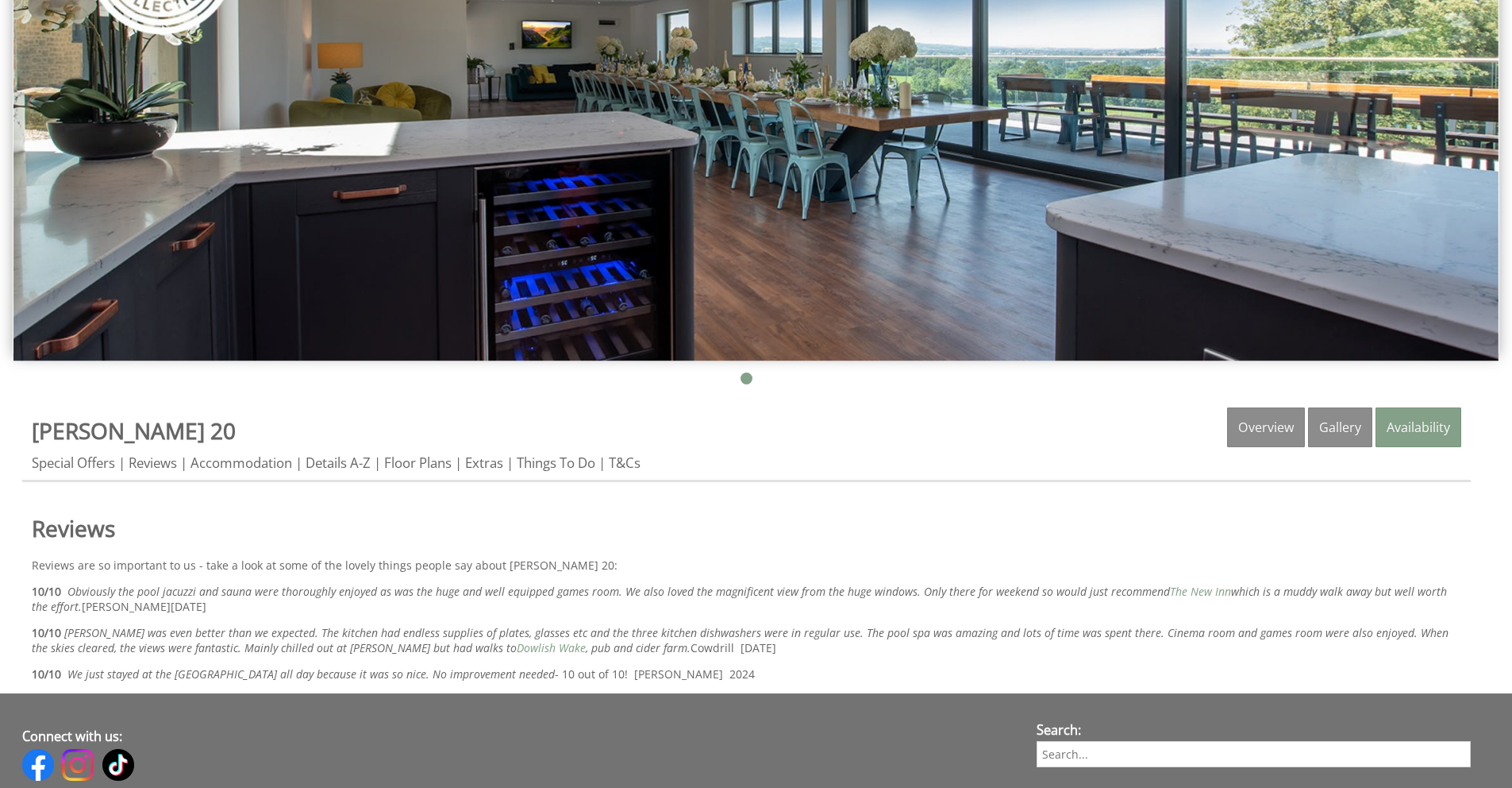
scroll to position [339, 0]
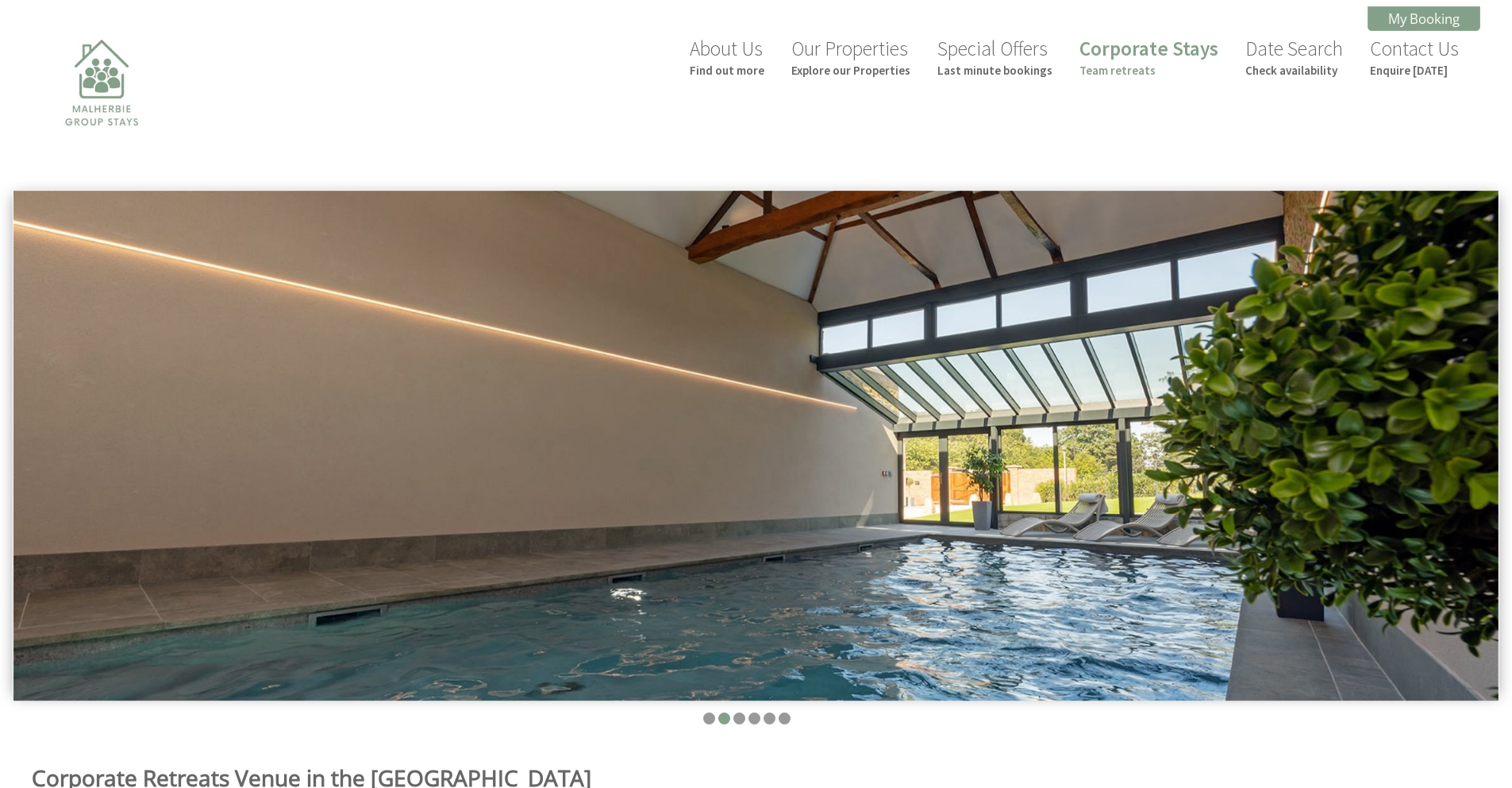
scroll to position [494, 0]
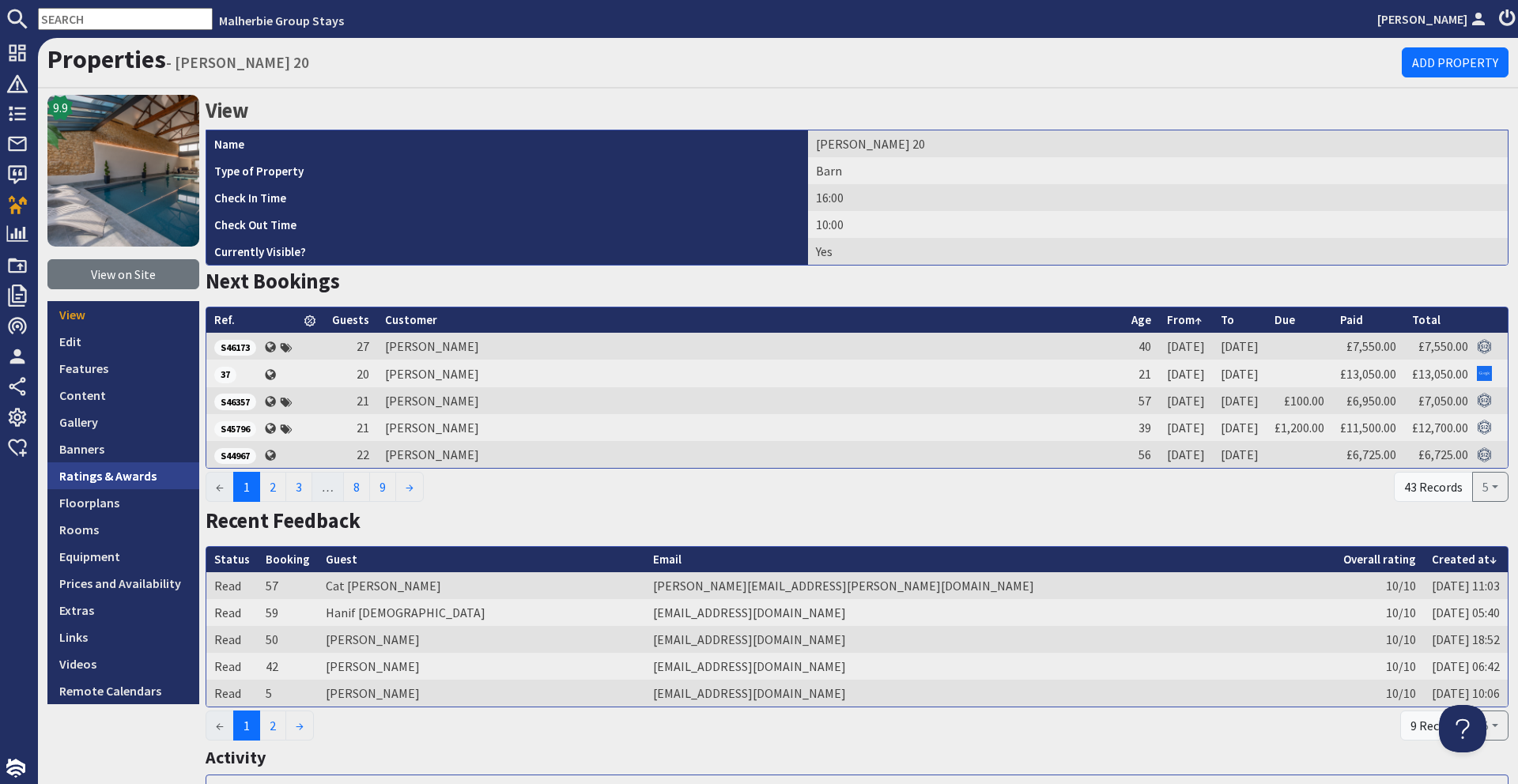
click at [145, 477] on link "Ratings & Awards" at bounding box center [123, 475] width 152 height 27
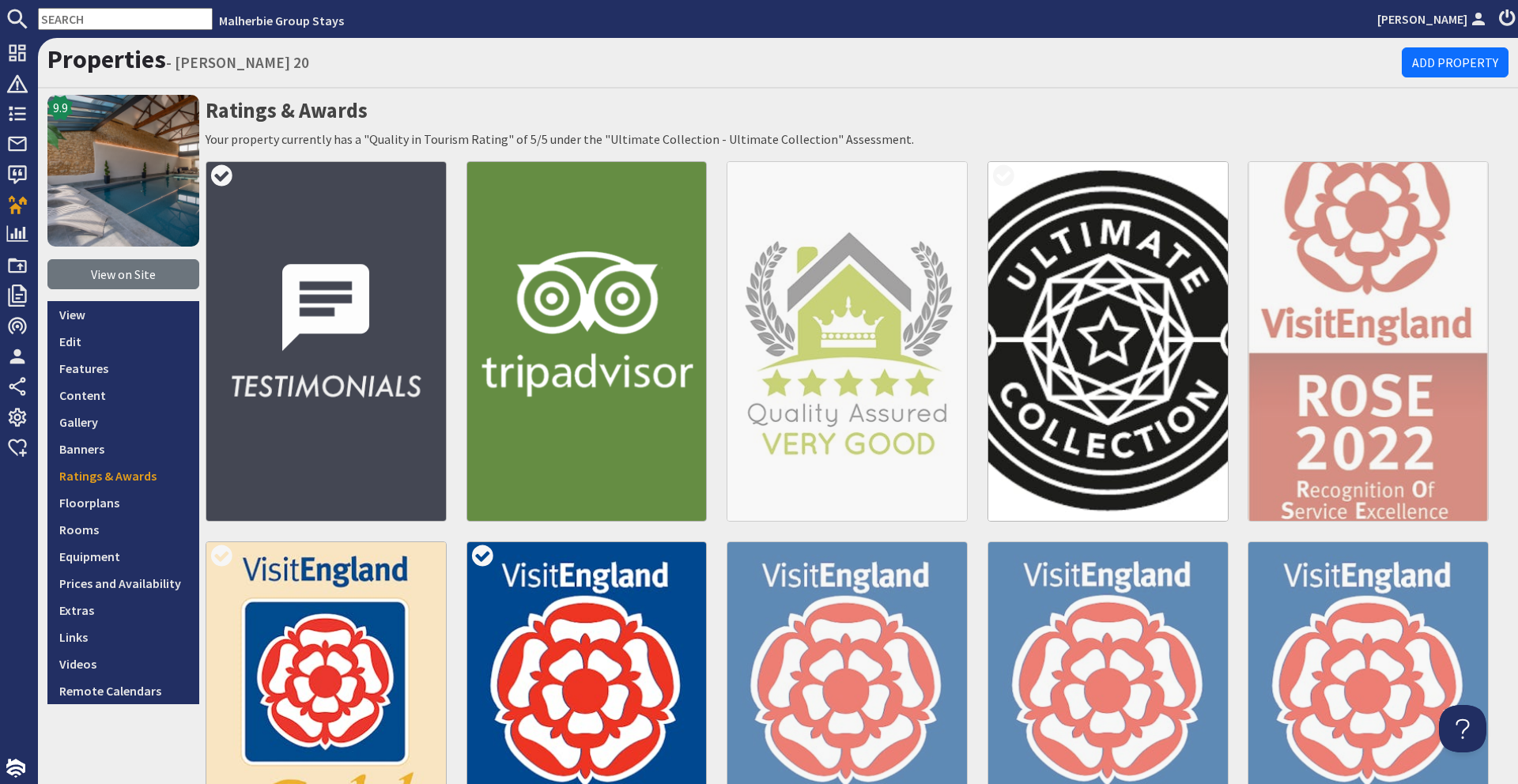
click at [370, 376] on img at bounding box center [326, 341] width 241 height 360
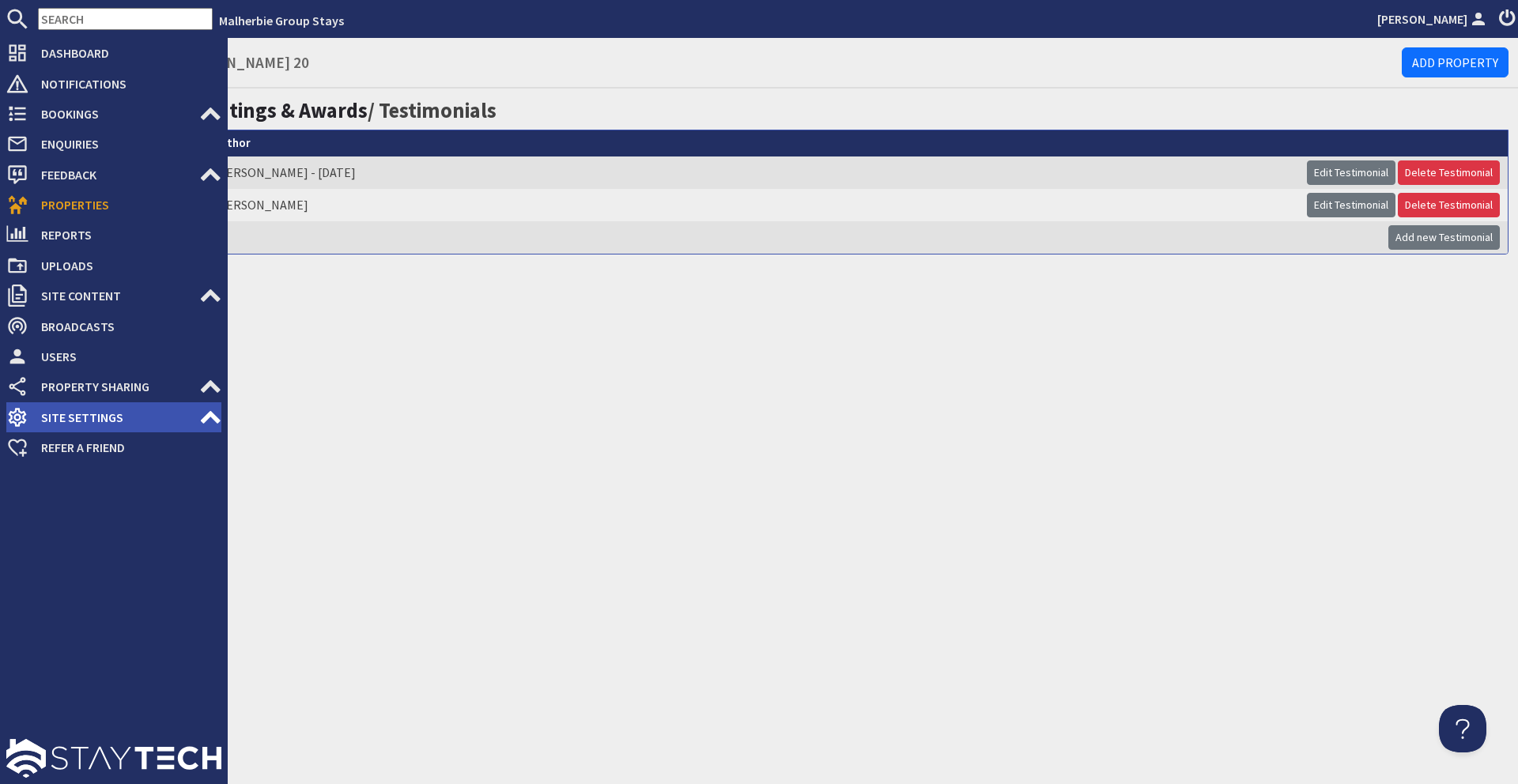
click at [72, 414] on span "Site Settings" at bounding box center [114, 417] width 171 height 25
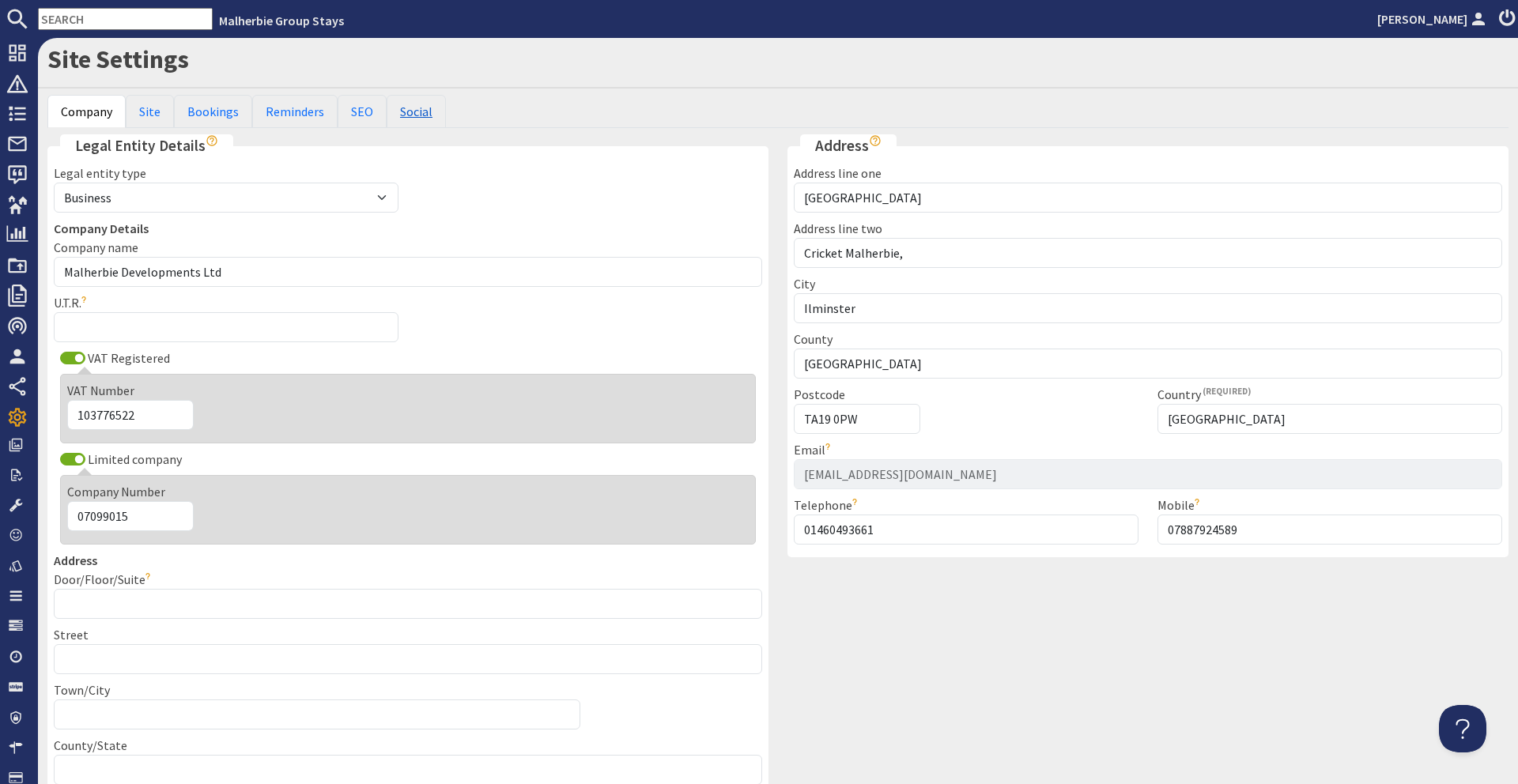
click at [421, 112] on link "Social" at bounding box center [416, 111] width 59 height 33
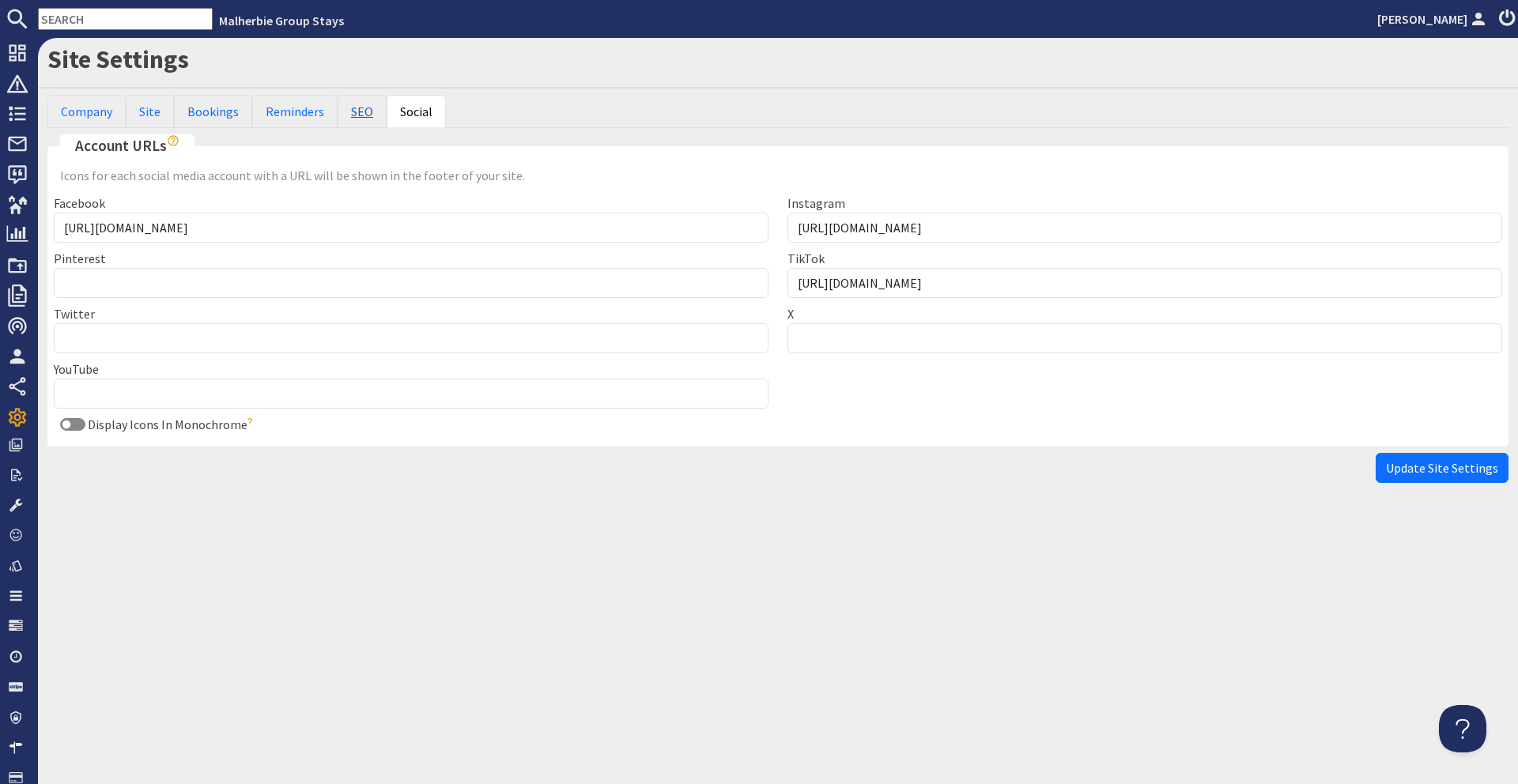
click at [337, 114] on link "SEO" at bounding box center [362, 111] width 49 height 33
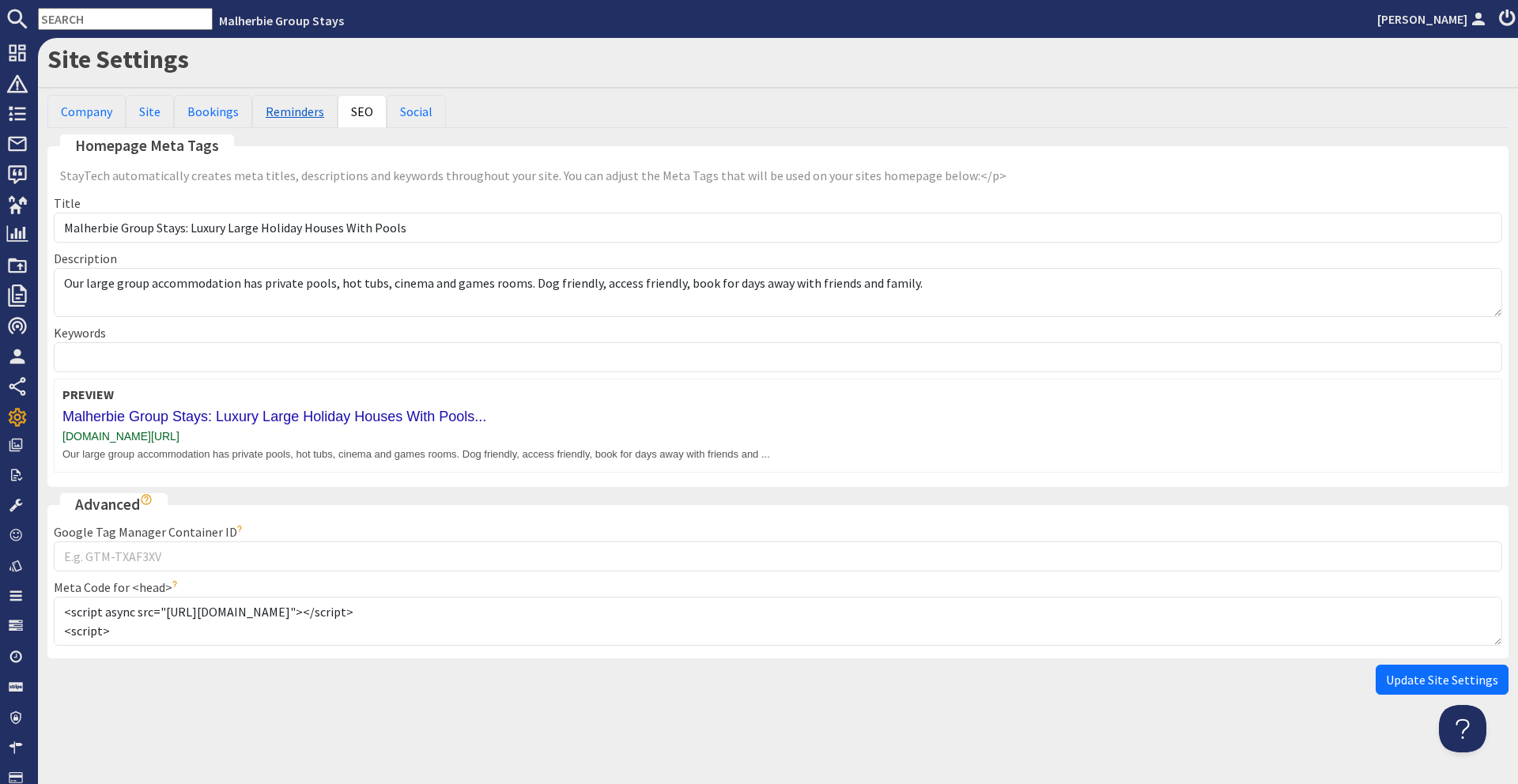
click at [269, 112] on link "Reminders" at bounding box center [295, 111] width 86 height 33
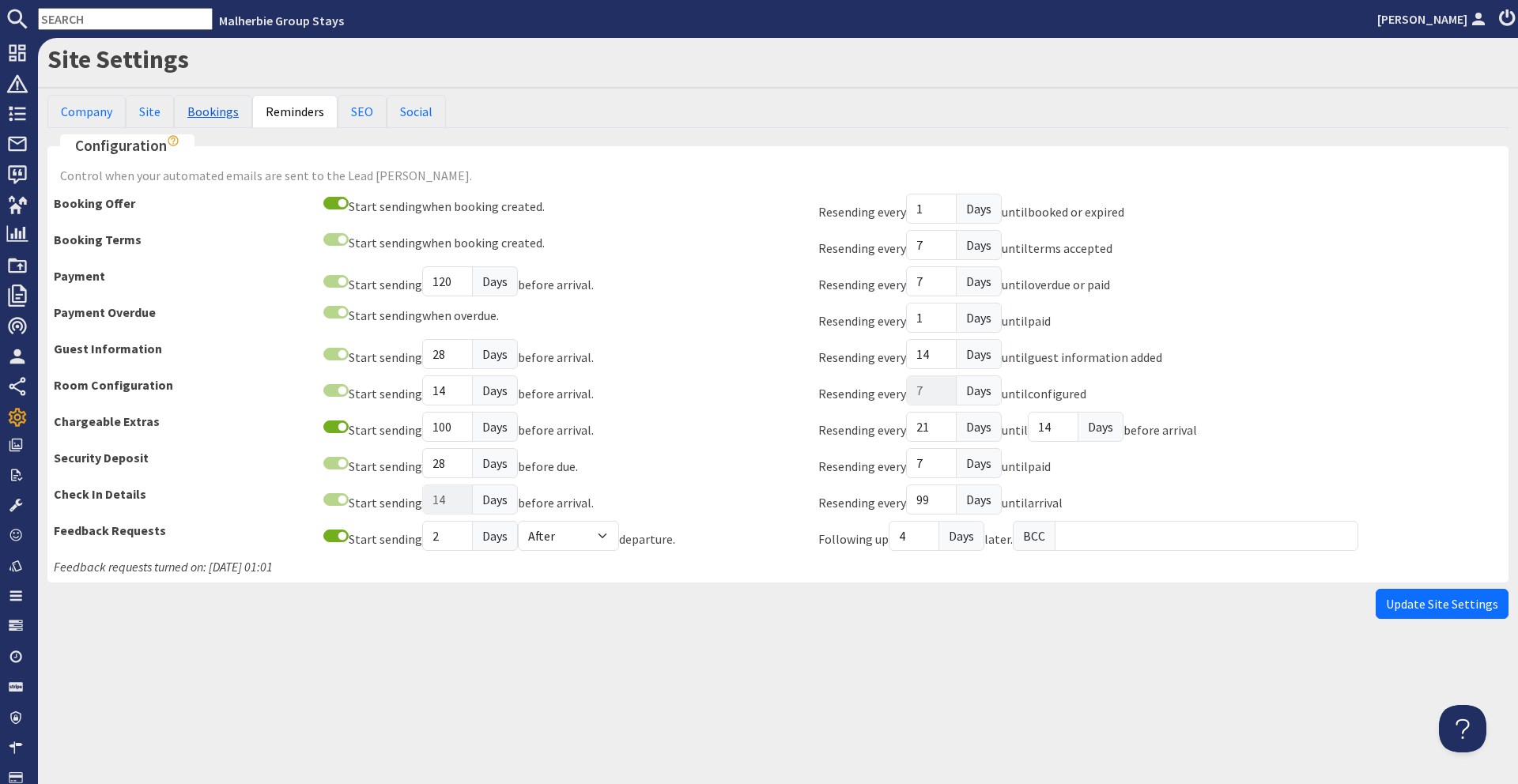
click at [174, 118] on link "Bookings" at bounding box center [212, 111] width 78 height 33
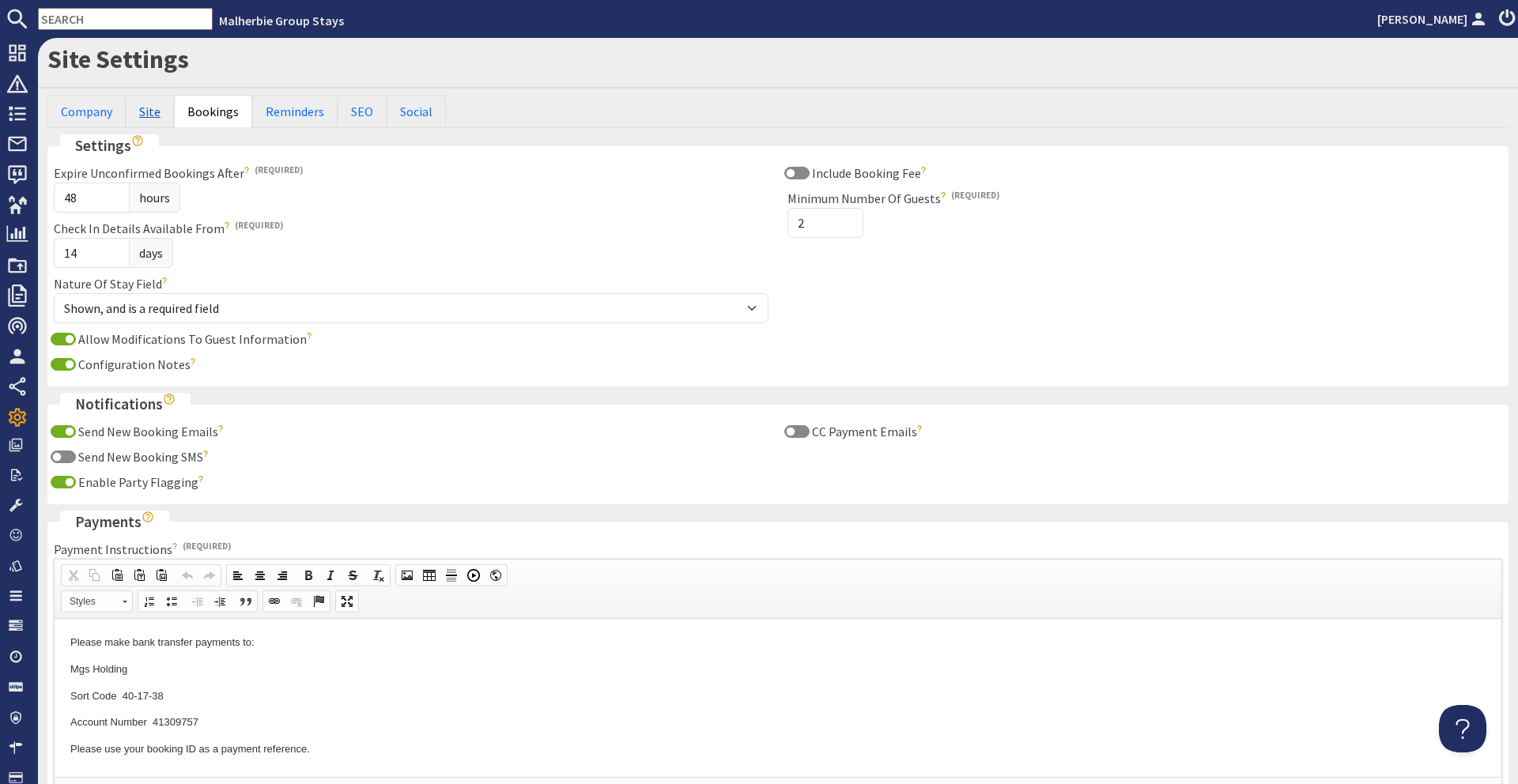
click at [130, 115] on link "Site" at bounding box center [150, 111] width 49 height 33
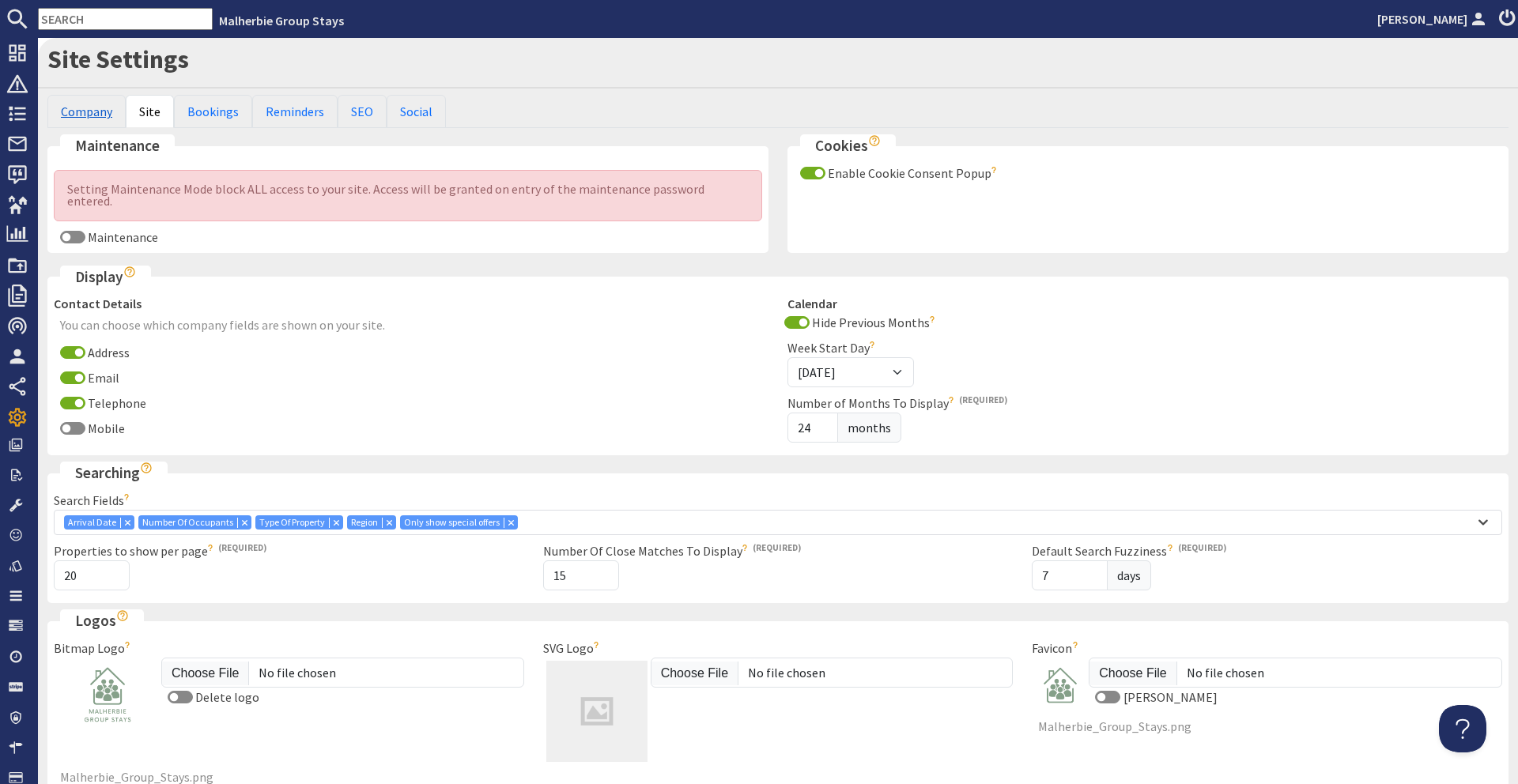
click at [100, 112] on link "Company" at bounding box center [86, 111] width 78 height 33
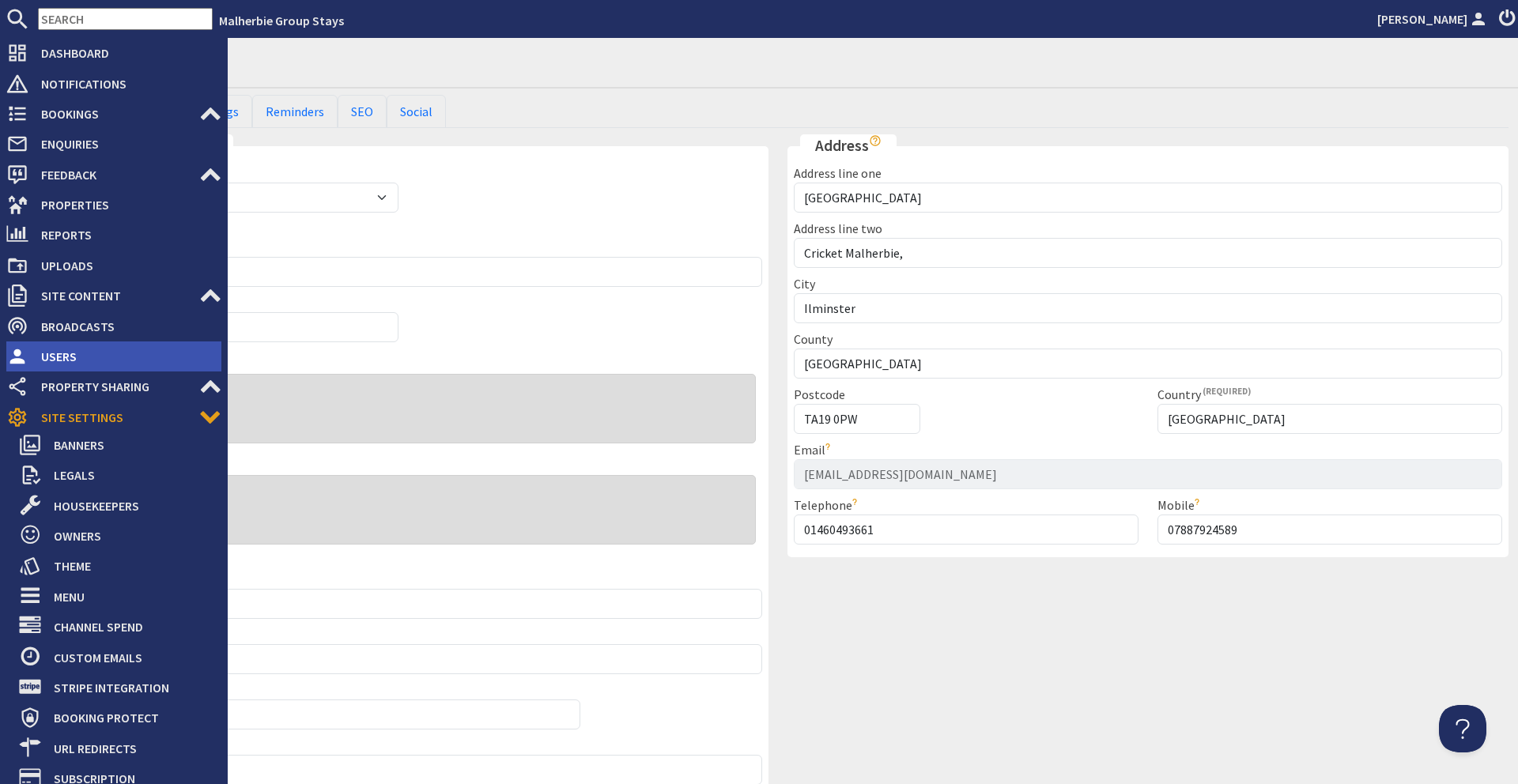
click at [64, 362] on span "Users" at bounding box center [125, 356] width 193 height 25
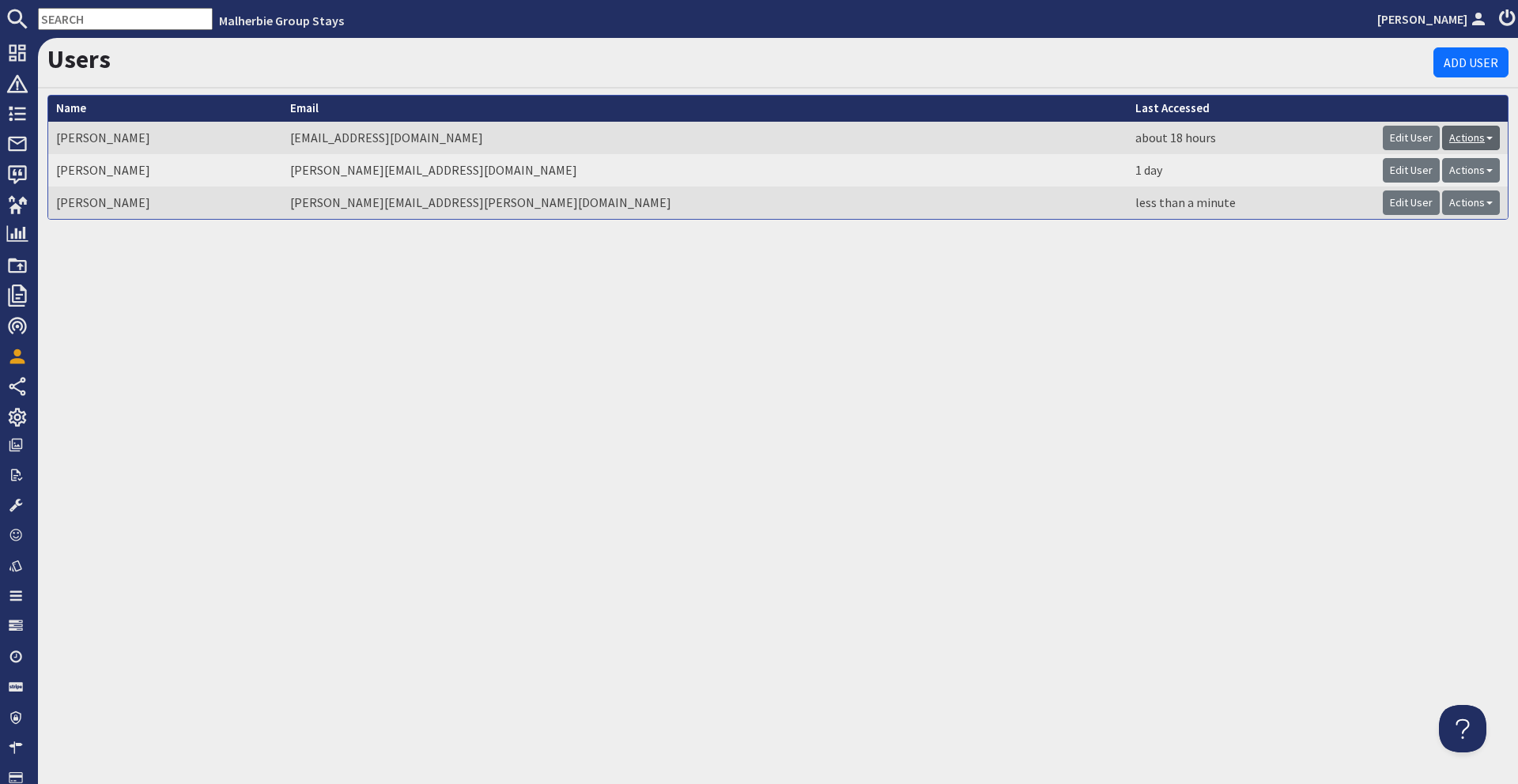
click at [1492, 136] on span at bounding box center [1489, 138] width 7 height 3
click at [1425, 393] on div "Users Add User Name Anthony Jeanes Email tsjeanes.ptnrs@btinternet.com Last Acc…" at bounding box center [777, 410] width 1479 height 745
click at [1490, 167] on link "Actions" at bounding box center [1470, 170] width 58 height 25
click at [1287, 460] on div "Users Add User Name Anthony Jeanes Email tsjeanes.ptnrs@btinternet.com Last Acc…" at bounding box center [777, 410] width 1479 height 745
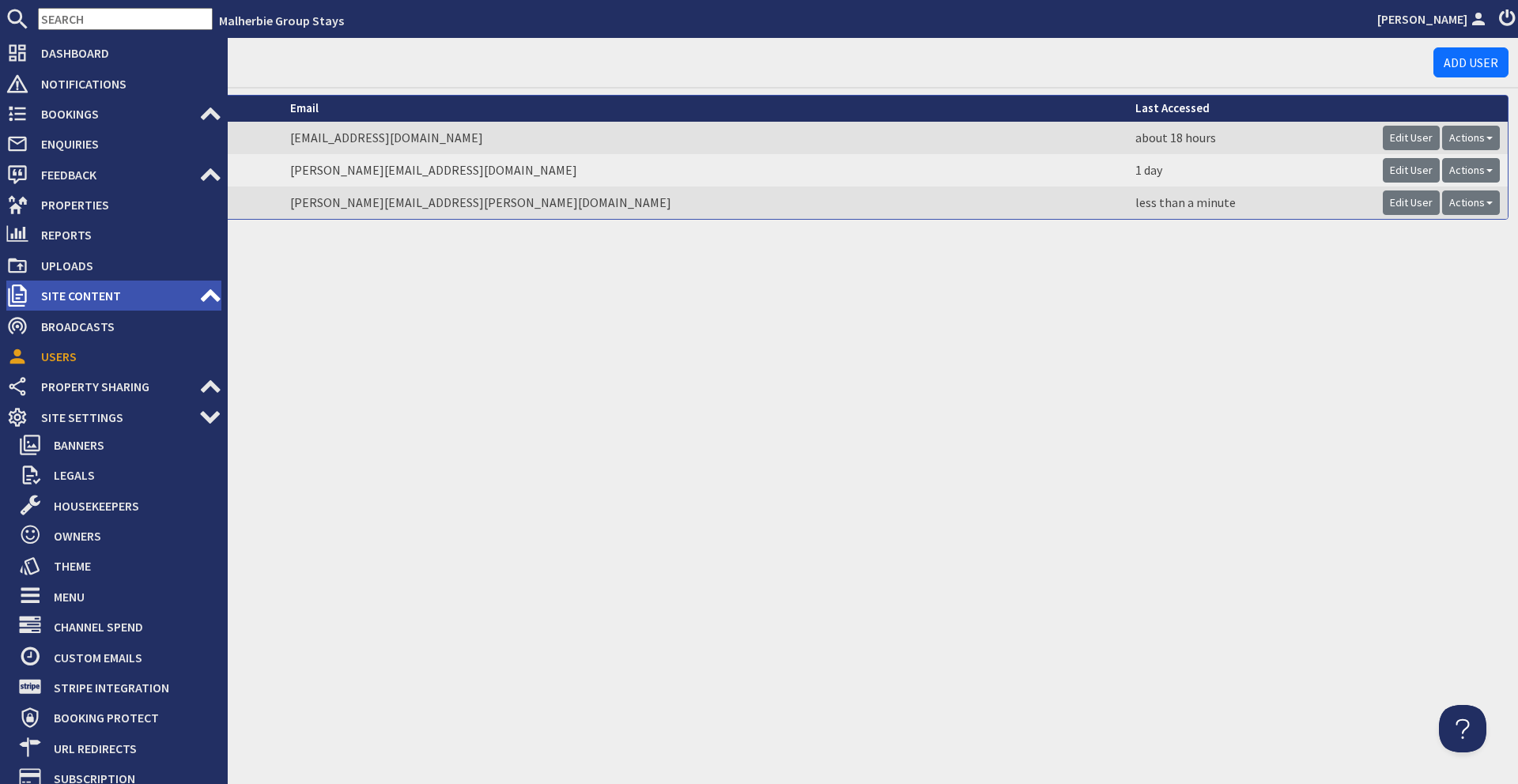
click at [118, 294] on span "Site Content" at bounding box center [114, 295] width 171 height 25
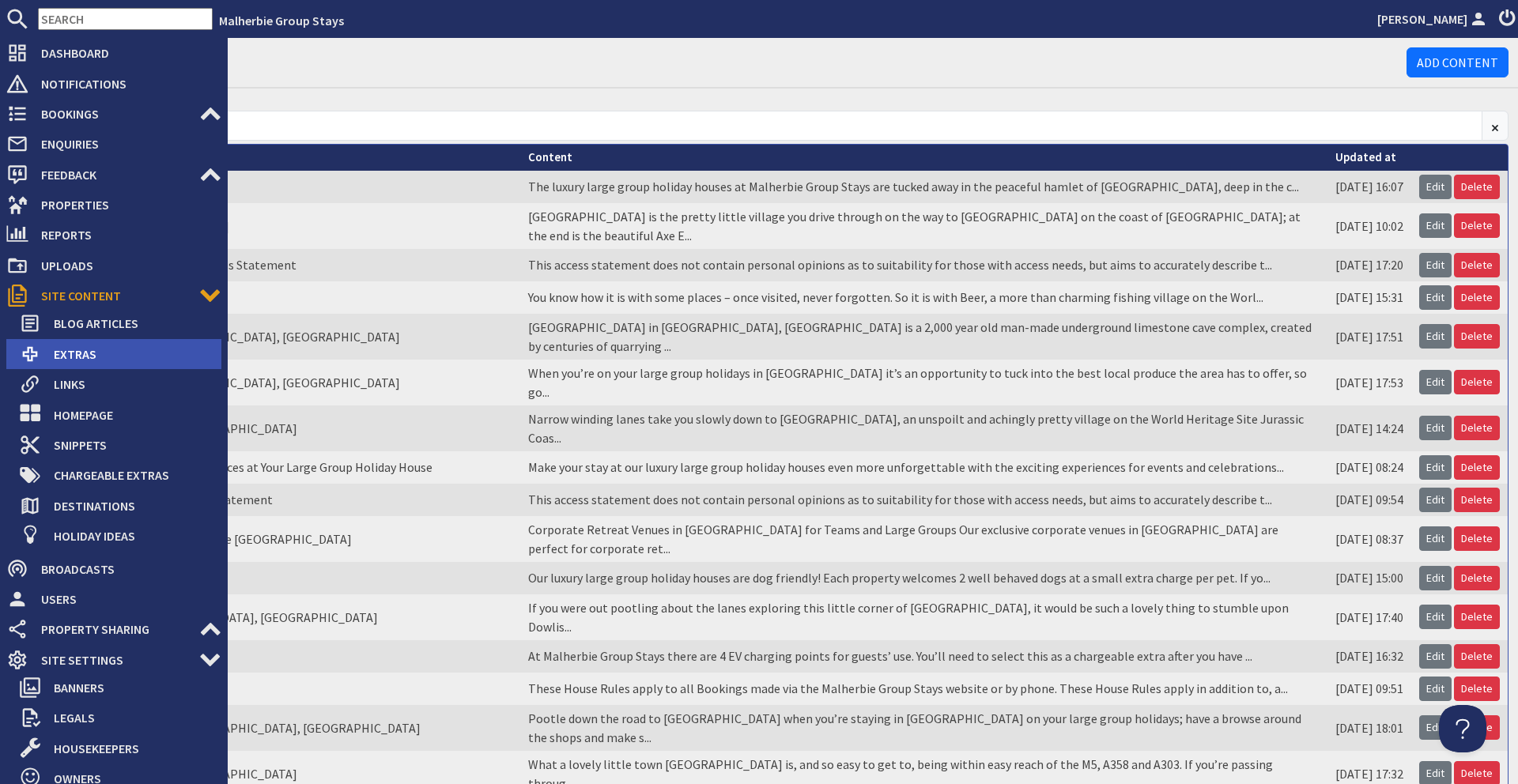
click at [118, 358] on span "Extras" at bounding box center [131, 353] width 180 height 25
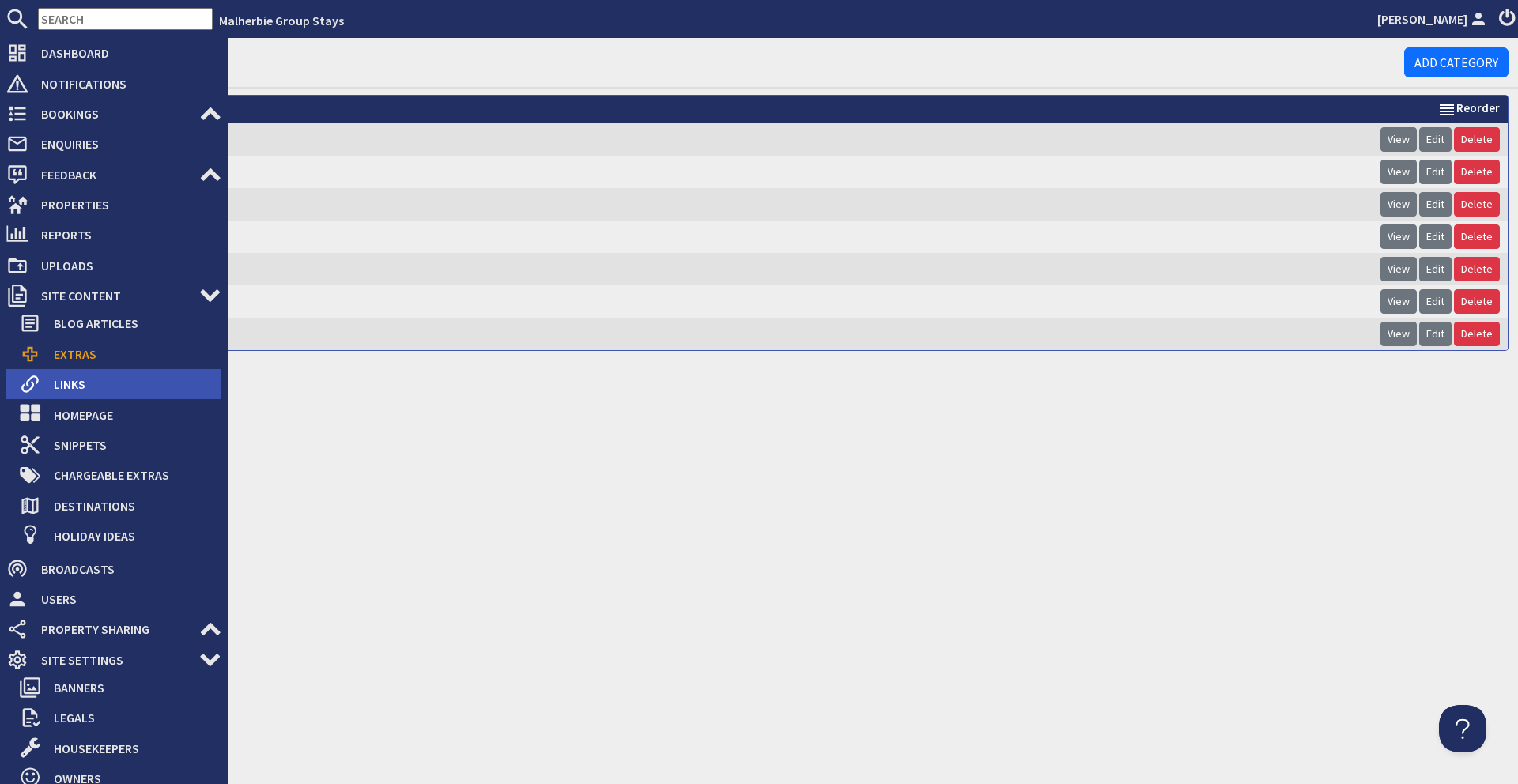
click at [40, 376] on icon at bounding box center [30, 384] width 22 height 22
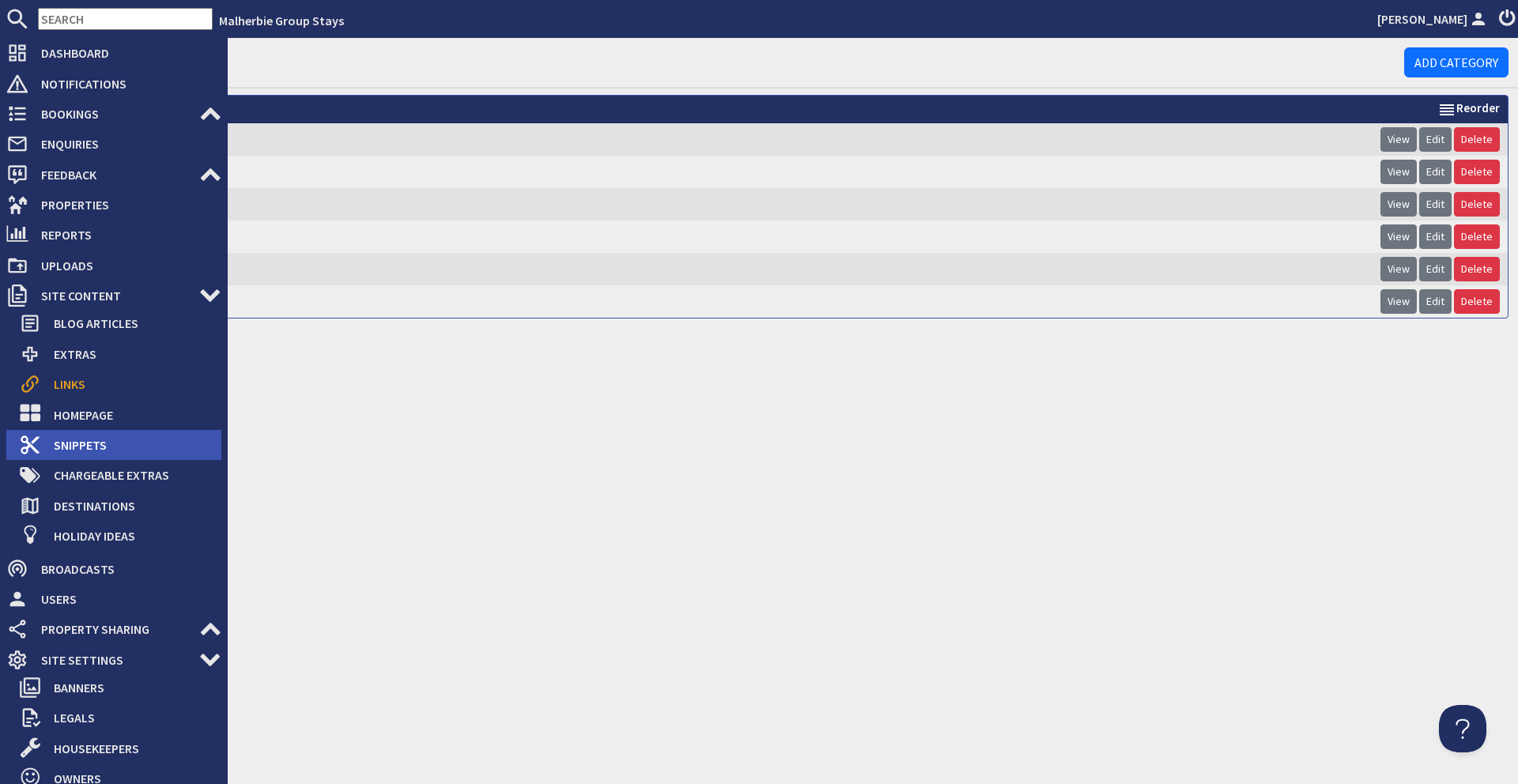
click at [43, 450] on span "Snippets" at bounding box center [131, 445] width 180 height 25
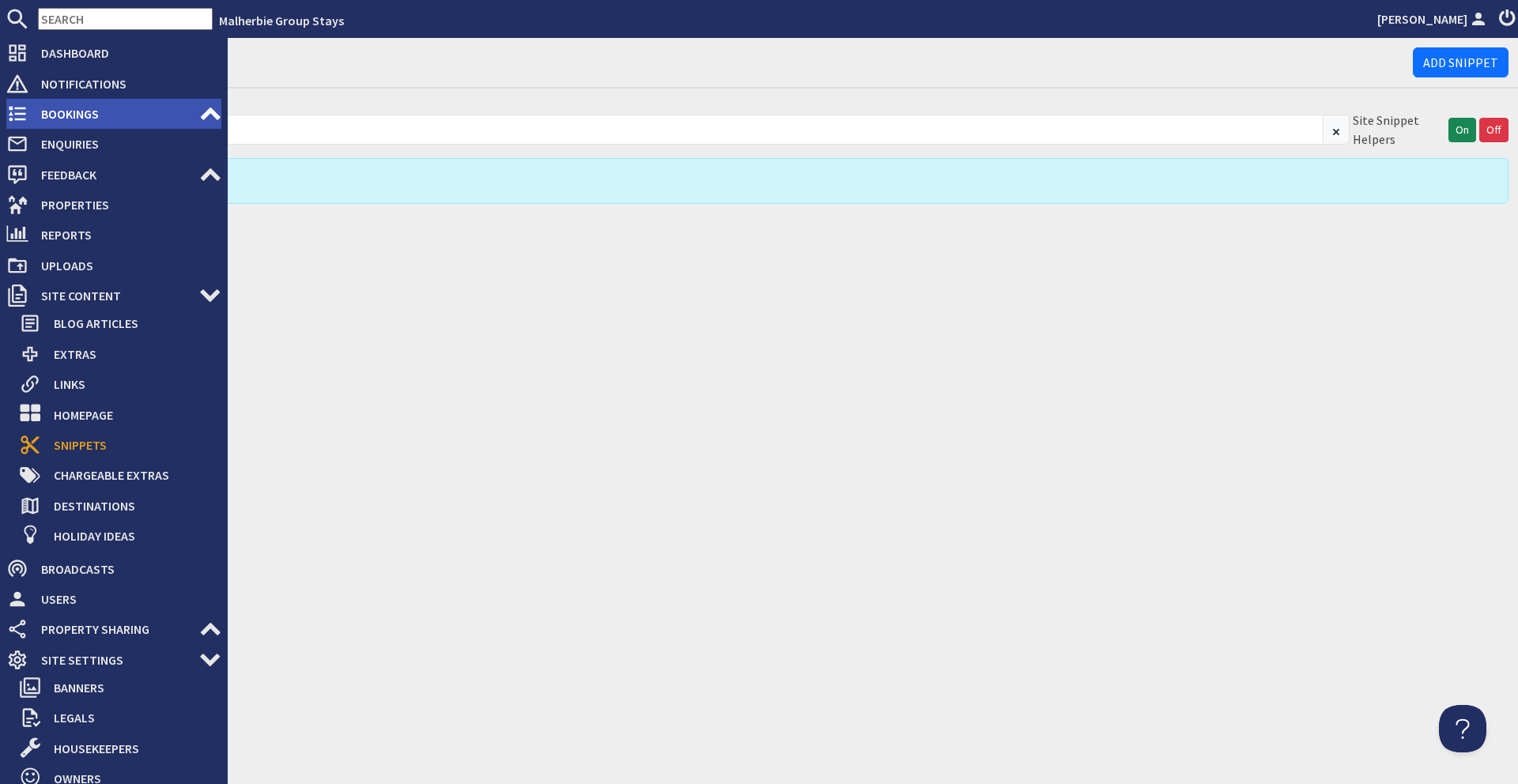
click at [20, 108] on use at bounding box center [17, 114] width 17 height 15
